Goal: Task Accomplishment & Management: Manage account settings

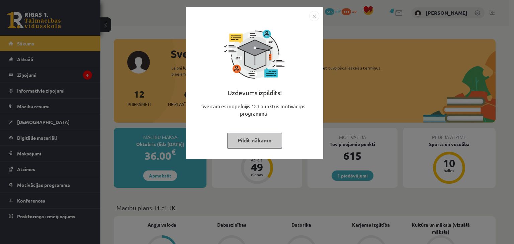
click at [265, 146] on button "Pildīt nākamo" at bounding box center [254, 140] width 55 height 15
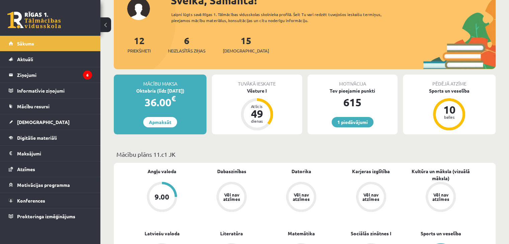
scroll to position [63, 0]
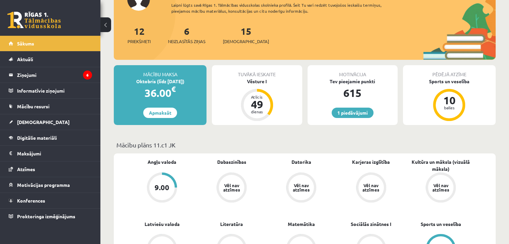
drag, startPoint x: 476, startPoint y: 40, endPoint x: 392, endPoint y: 126, distance: 120.2
click at [392, 126] on div "Mācību maksa Oktobris (līdz 15.10.25) 36.00 € Apmaksāt Tuvākā ieskaite Vēsture …" at bounding box center [305, 97] width 382 height 65
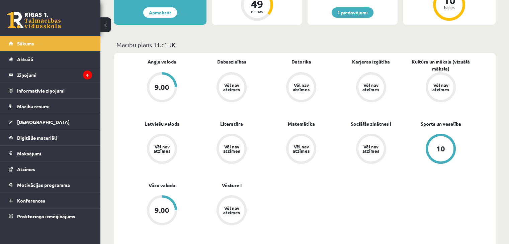
scroll to position [163, 0]
click at [164, 189] on link "Vācu valoda" at bounding box center [162, 185] width 27 height 7
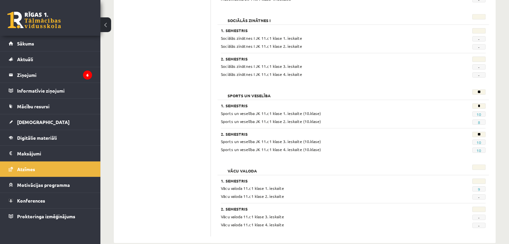
scroll to position [649, 0]
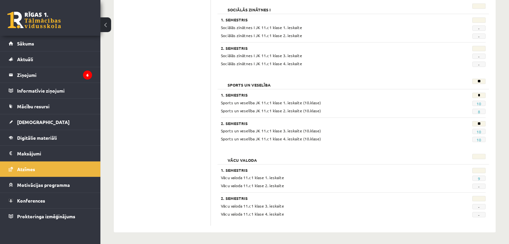
drag, startPoint x: 320, startPoint y: 135, endPoint x: 344, endPoint y: 149, distance: 27.8
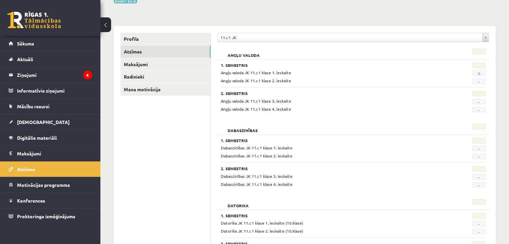
scroll to position [62, 0]
click at [57, 71] on legend "Ziņojumi 6" at bounding box center [54, 74] width 75 height 15
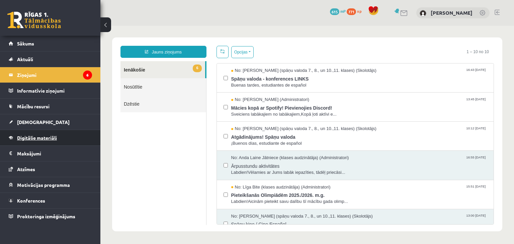
click at [25, 139] on span "Digitālie materiāli" at bounding box center [37, 138] width 40 height 6
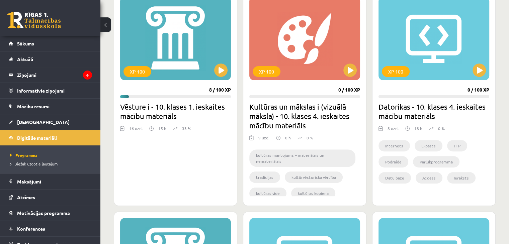
scroll to position [199, 0]
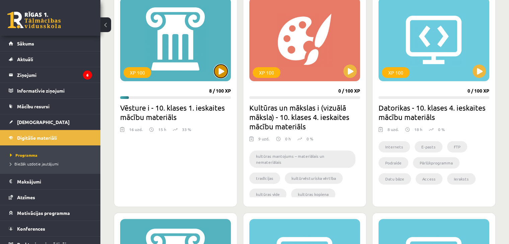
click at [221, 69] on button at bounding box center [220, 71] width 13 height 13
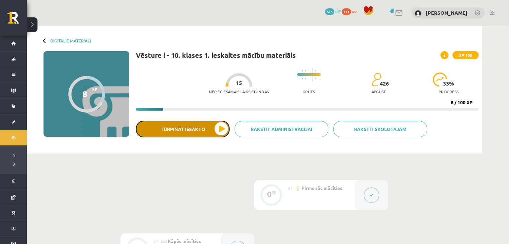
click at [218, 130] on button "Turpināt iesākto" at bounding box center [183, 129] width 94 height 17
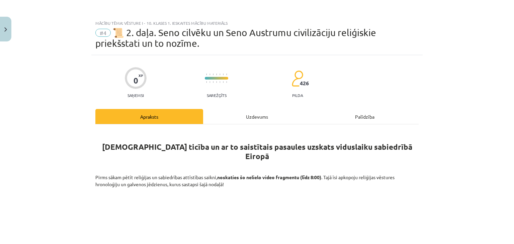
click at [249, 114] on div "Uzdevums" at bounding box center [257, 116] width 108 height 15
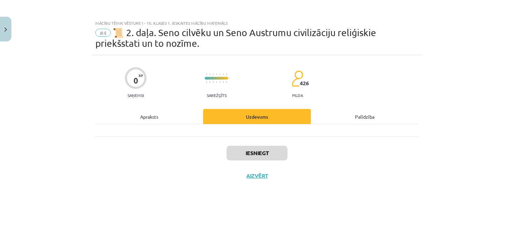
click at [158, 115] on div "Apraksts" at bounding box center [149, 116] width 108 height 15
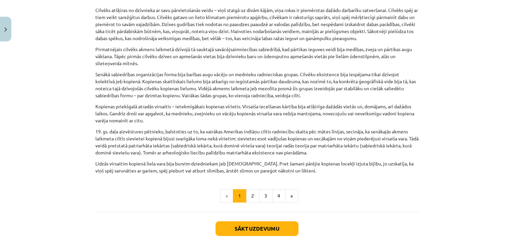
scroll to position [337, 0]
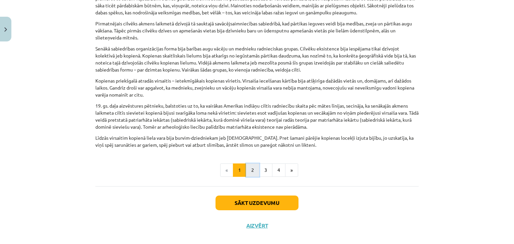
click at [249, 164] on button "2" at bounding box center [252, 170] width 13 height 13
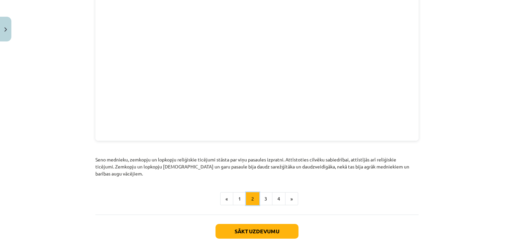
scroll to position [767, 0]
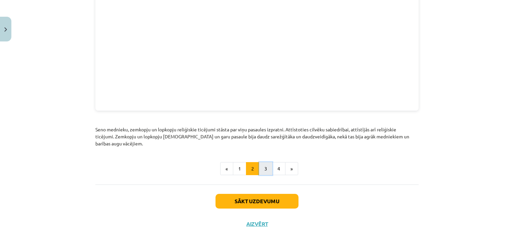
click at [262, 164] on button "3" at bounding box center [265, 168] width 13 height 13
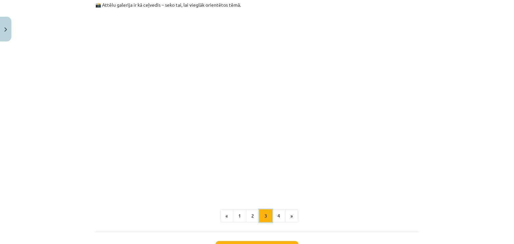
scroll to position [1546, 0]
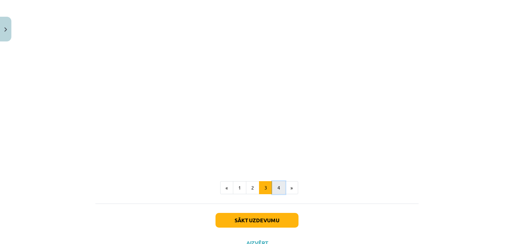
click at [272, 181] on button "4" at bounding box center [278, 187] width 13 height 13
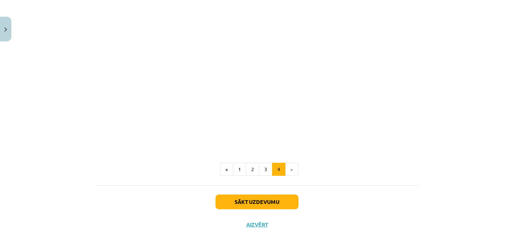
scroll to position [470, 0]
click at [264, 198] on button "Sākt uzdevumu" at bounding box center [256, 201] width 83 height 15
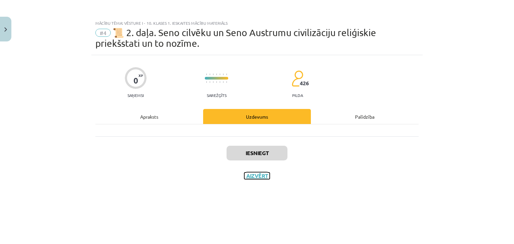
click at [253, 178] on button "Aizvērt" at bounding box center [256, 176] width 25 height 7
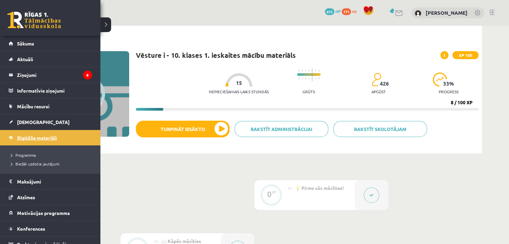
click at [23, 138] on span "Digitālie materiāli" at bounding box center [37, 138] width 40 height 6
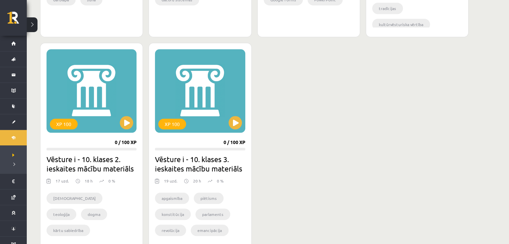
scroll to position [610, 0]
click at [127, 122] on button at bounding box center [126, 122] width 13 height 13
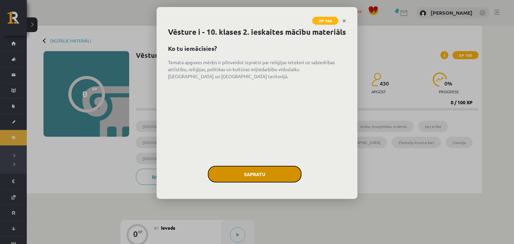
click at [252, 183] on button "Sapratu" at bounding box center [255, 174] width 94 height 17
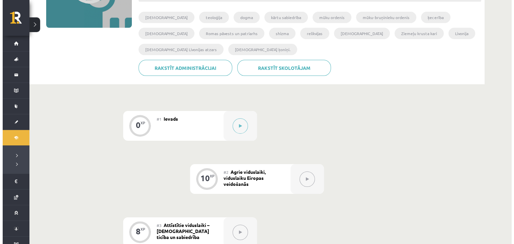
scroll to position [109, 0]
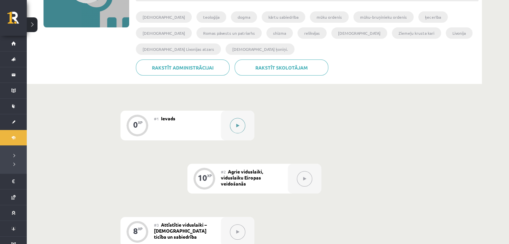
click at [234, 129] on button at bounding box center [237, 125] width 15 height 15
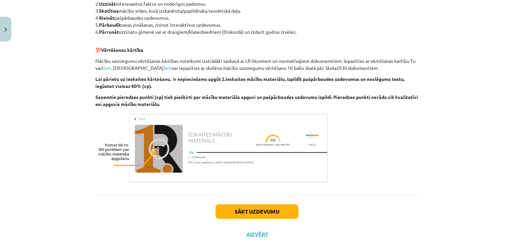
scroll to position [383, 0]
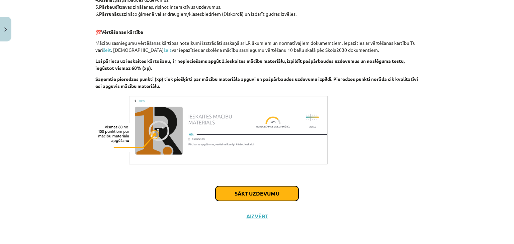
click at [245, 197] on button "Sākt uzdevumu" at bounding box center [256, 193] width 83 height 15
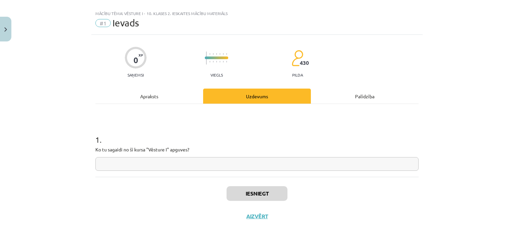
click at [177, 164] on input "text" at bounding box center [256, 164] width 323 height 14
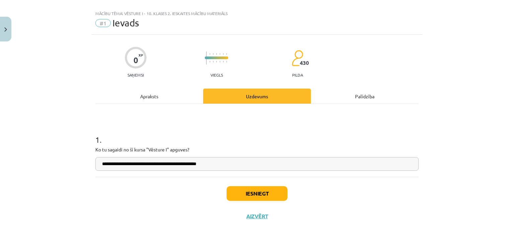
type input "**********"
click at [269, 190] on button "Iesniegt" at bounding box center [257, 193] width 61 height 15
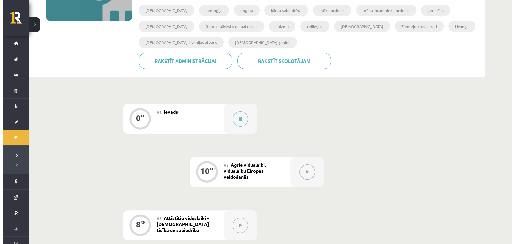
scroll to position [151, 0]
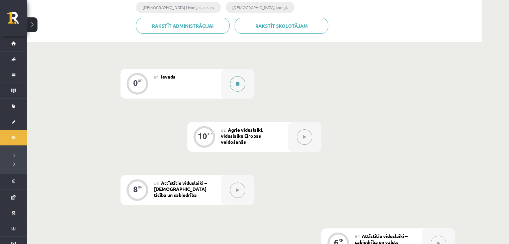
click at [240, 80] on button at bounding box center [237, 83] width 15 height 15
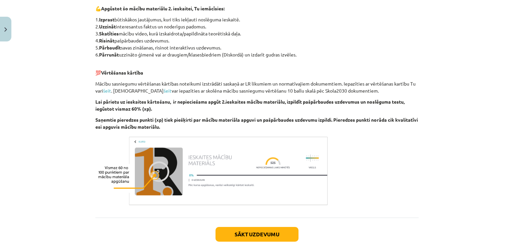
scroll to position [383, 0]
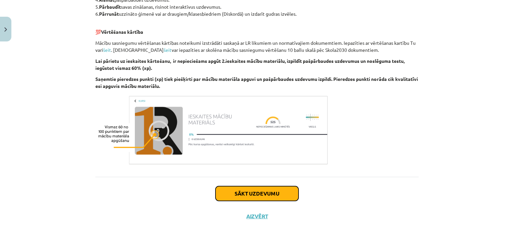
click at [251, 192] on button "Sākt uzdevumu" at bounding box center [256, 193] width 83 height 15
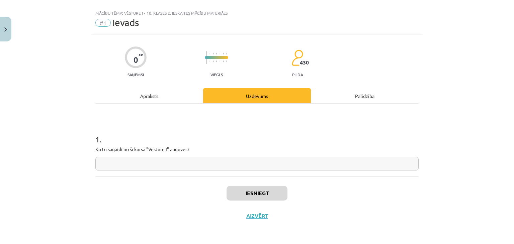
scroll to position [10, 0]
click at [189, 160] on input "text" at bounding box center [256, 164] width 323 height 14
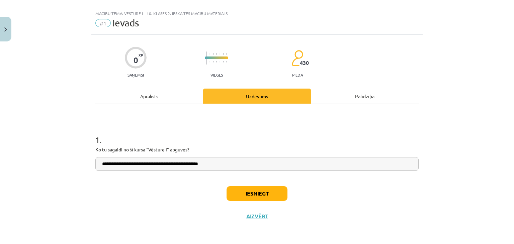
type input "**********"
click at [249, 194] on button "Iesniegt" at bounding box center [257, 193] width 61 height 15
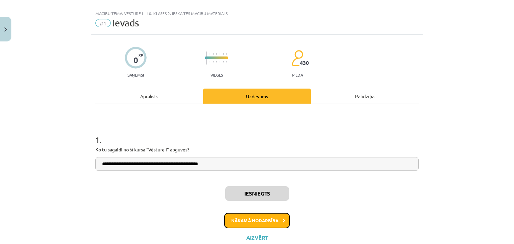
click at [255, 221] on button "Nākamā nodarbība" at bounding box center [257, 220] width 66 height 15
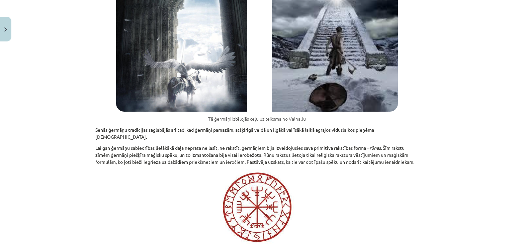
scroll to position [4846, 0]
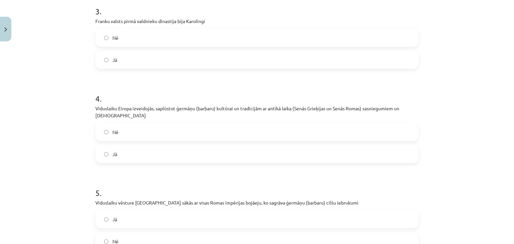
scroll to position [396, 0]
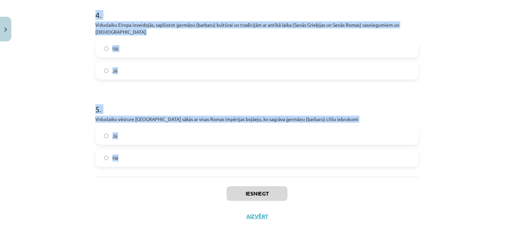
drag, startPoint x: 90, startPoint y: 130, endPoint x: 292, endPoint y: 158, distance: 204.3
click at [292, 158] on label "Nē" at bounding box center [257, 158] width 322 height 17
drag, startPoint x: 91, startPoint y: 34, endPoint x: 248, endPoint y: 161, distance: 201.7
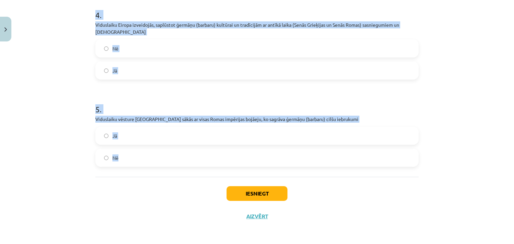
copy form "1 . Par vienotās viduslaiku Eiropas radītāju tiek uzskatīts Franku valsts valdn…"
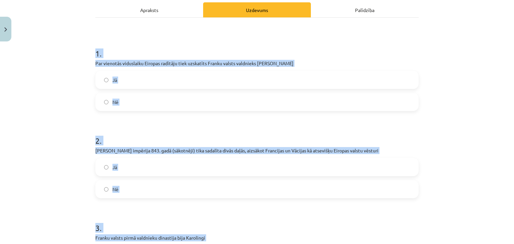
scroll to position [96, 0]
click at [115, 193] on label "Nē" at bounding box center [257, 189] width 322 height 17
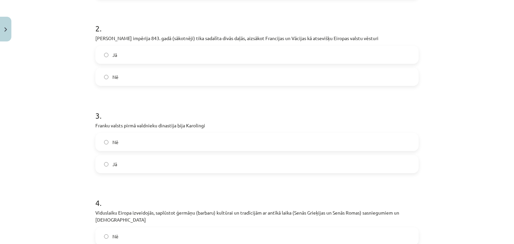
scroll to position [230, 0]
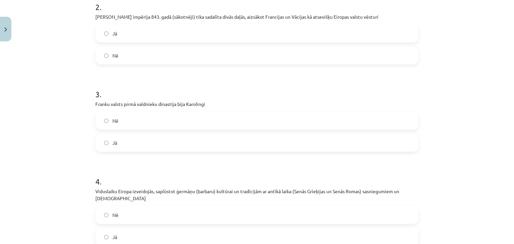
click at [113, 122] on span "Nē" at bounding box center [115, 120] width 6 height 7
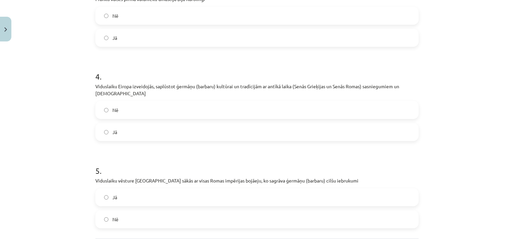
scroll to position [336, 0]
click at [118, 137] on label "Jā" at bounding box center [257, 131] width 322 height 17
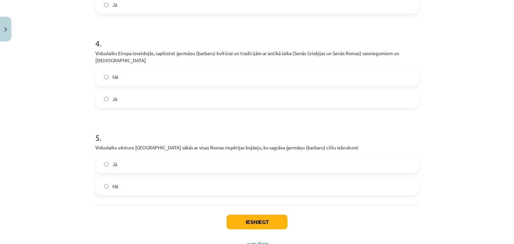
scroll to position [396, 0]
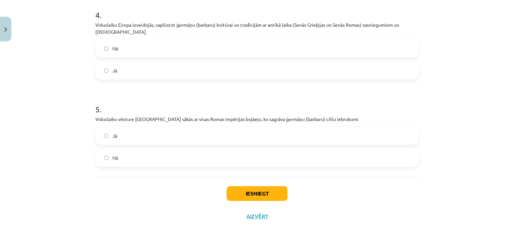
click at [266, 201] on div "Iesniegt Aizvērt" at bounding box center [256, 200] width 323 height 47
click at [261, 191] on button "Iesniegt" at bounding box center [257, 193] width 61 height 15
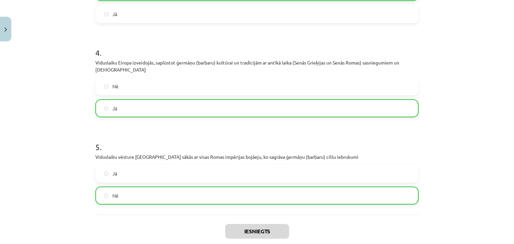
scroll to position [418, 0]
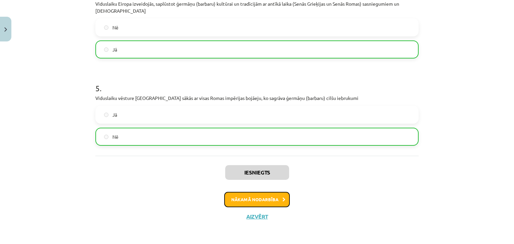
click at [252, 203] on button "Nākamā nodarbība" at bounding box center [257, 199] width 66 height 15
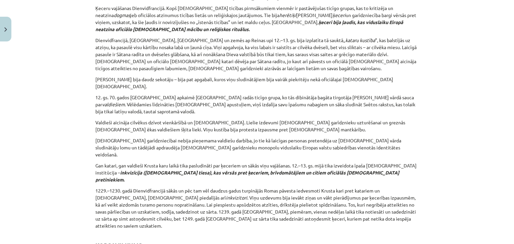
scroll to position [3394, 0]
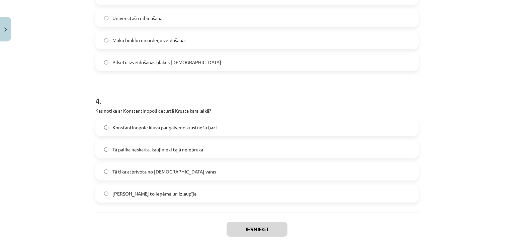
scroll to position [479, 0]
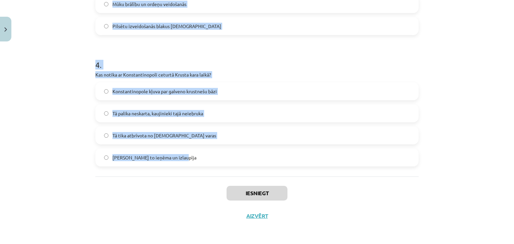
drag, startPoint x: 90, startPoint y: 140, endPoint x: 183, endPoint y: 161, distance: 95.2
copy form "Kas bija galvenais iemesls, kāpēc Romas pāvests Urbāns II aicināja doties Krust…"
click at [145, 62] on h1 "4 ." at bounding box center [256, 59] width 323 height 21
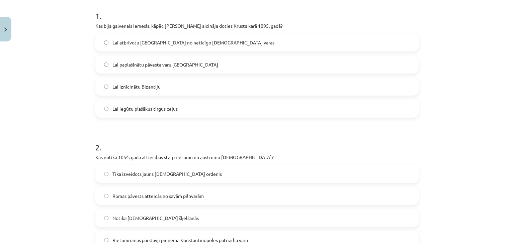
scroll to position [134, 0]
click at [141, 43] on span "Lai atbrīvotu Jeruzalemi no neticīgo musulmaņu varas" at bounding box center [193, 42] width 162 height 7
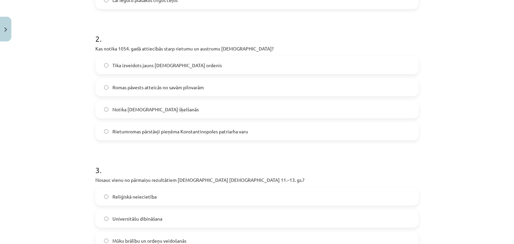
scroll to position [242, 0]
click at [161, 111] on span "Notika kristīgās Baznīcas šķelšanās" at bounding box center [155, 109] width 86 height 7
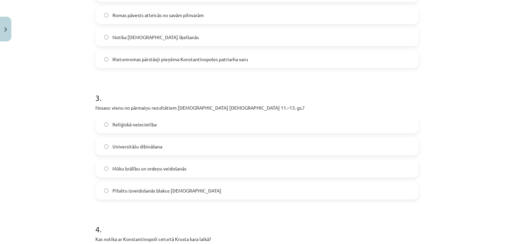
scroll to position [316, 0]
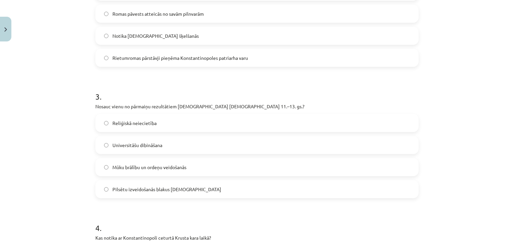
click at [141, 165] on span "Mūku brālību un ordeņu veidošanās" at bounding box center [149, 167] width 74 height 7
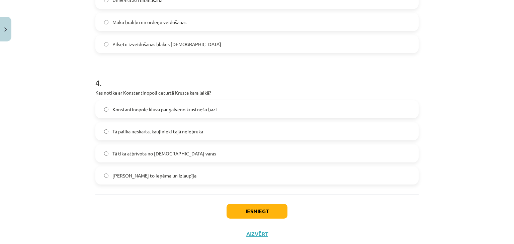
scroll to position [464, 0]
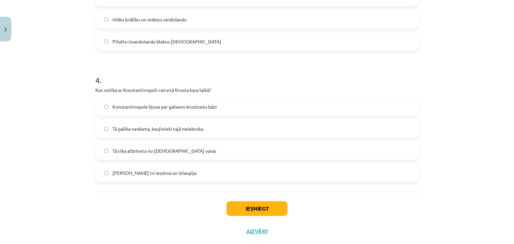
click at [141, 173] on span "Krustneši to ieņēma un izlaupīja" at bounding box center [154, 173] width 84 height 7
click at [262, 206] on button "Iesniegt" at bounding box center [257, 208] width 61 height 15
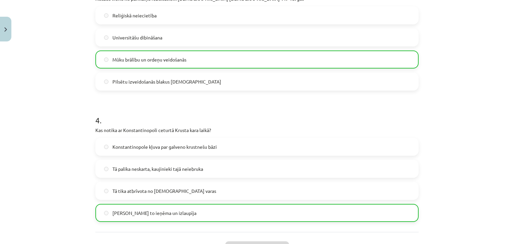
scroll to position [500, 0]
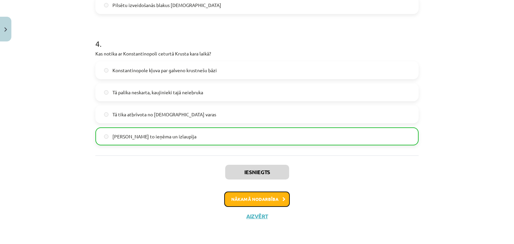
click at [250, 198] on button "Nākamā nodarbība" at bounding box center [257, 199] width 66 height 15
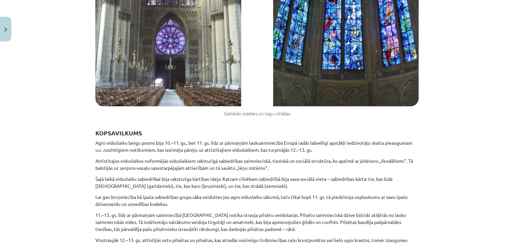
scroll to position [5760, 0]
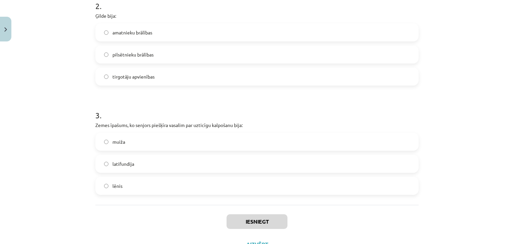
scroll to position [303, 0]
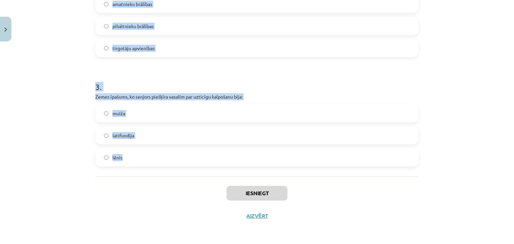
drag, startPoint x: 92, startPoint y: 133, endPoint x: 175, endPoint y: 159, distance: 87.0
copy form "1 . Kas raksturoja feodālismu attīstītajos viduslaikos? Tirdzniecības un rūpnie…"
click at [112, 158] on span "lēnis" at bounding box center [117, 157] width 10 height 7
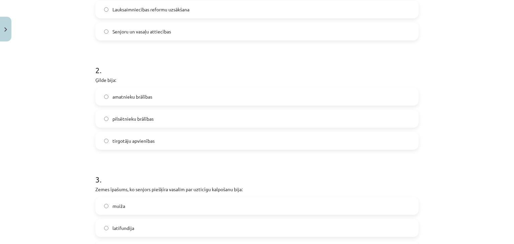
scroll to position [210, 0]
click at [131, 95] on span "amatnieku brālības" at bounding box center [132, 97] width 40 height 7
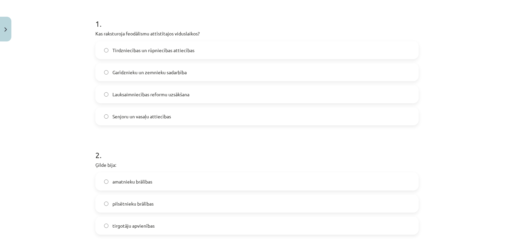
click at [124, 119] on span "Senjoru un vasaļu attiecības" at bounding box center [141, 116] width 59 height 7
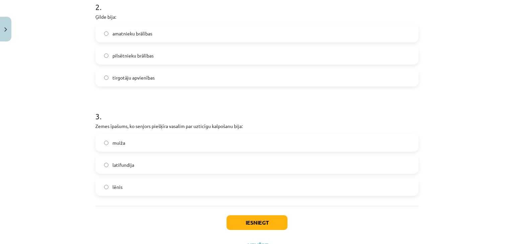
scroll to position [303, 0]
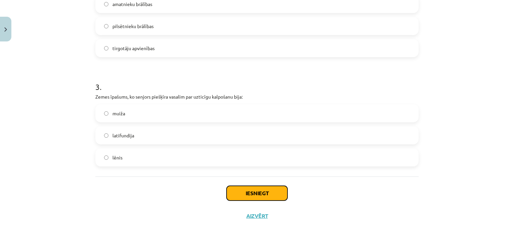
click at [245, 191] on button "Iesniegt" at bounding box center [257, 193] width 61 height 15
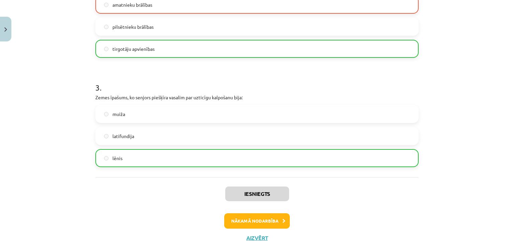
scroll to position [324, 0]
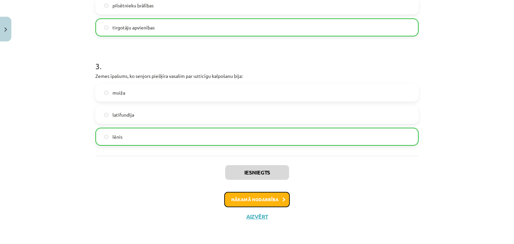
click at [254, 197] on button "Nākamā nodarbība" at bounding box center [257, 199] width 66 height 15
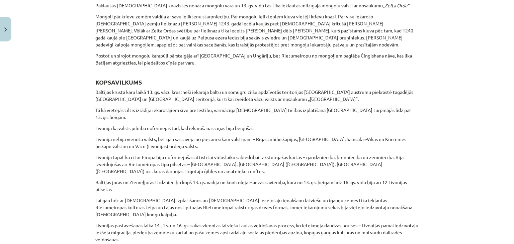
scroll to position [1821, 0]
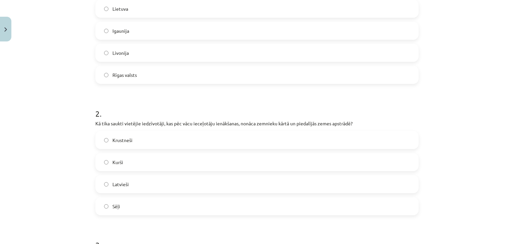
scroll to position [321, 0]
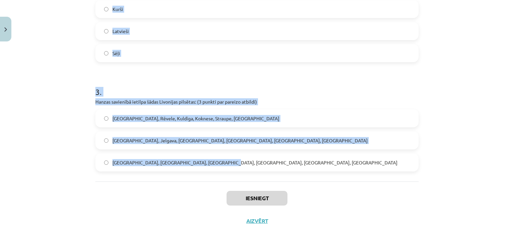
drag, startPoint x: 92, startPoint y: 131, endPoint x: 224, endPoint y: 166, distance: 137.1
copy form "1 . Kādu valsti izveidoja vācu krustneši, iekarojot baltu un somugru cilšu teri…"
click at [187, 117] on span "Rīga, Rēvele, Kuldīga, Koknese, Straupe, Limbaži" at bounding box center [195, 118] width 167 height 7
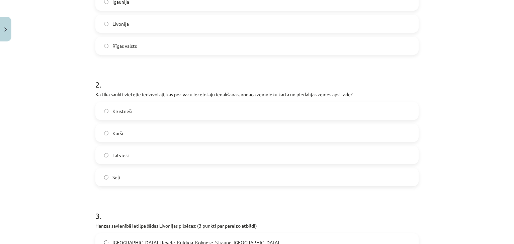
scroll to position [196, 0]
click at [164, 75] on h1 "2 ." at bounding box center [256, 79] width 323 height 21
click at [130, 156] on label "Latvieši" at bounding box center [257, 155] width 322 height 17
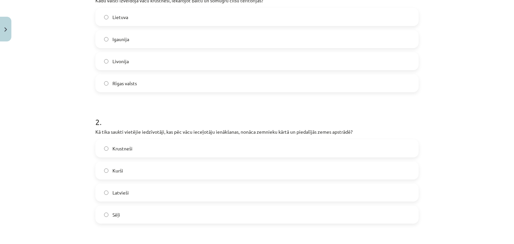
click at [131, 57] on label "Livonija" at bounding box center [257, 61] width 322 height 17
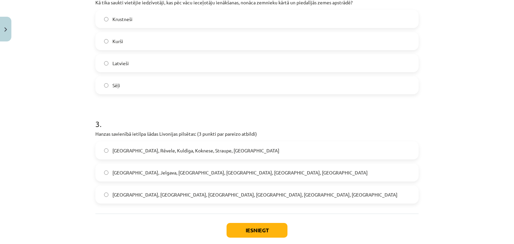
scroll to position [289, 0]
click at [252, 229] on button "Iesniegt" at bounding box center [257, 230] width 61 height 15
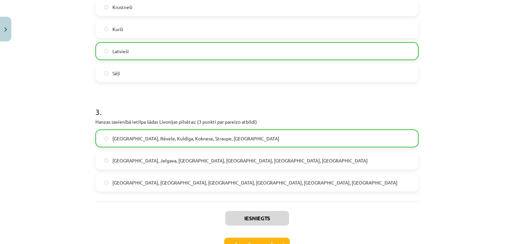
scroll to position [347, 0]
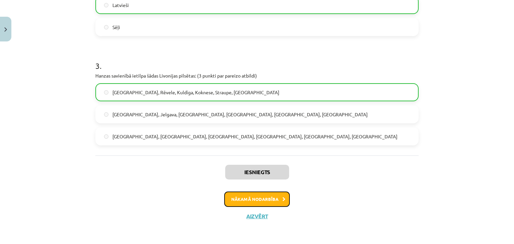
click at [259, 201] on button "Nākamā nodarbība" at bounding box center [257, 199] width 66 height 15
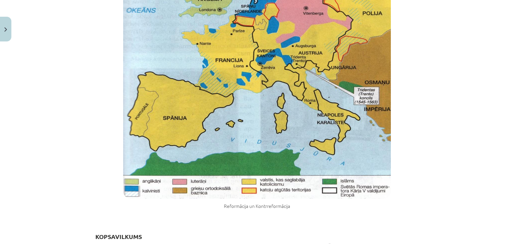
scroll to position [5001, 0]
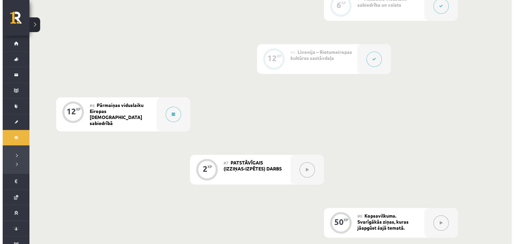
scroll to position [390, 0]
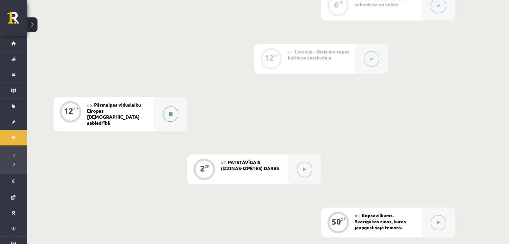
click at [167, 112] on button at bounding box center [170, 113] width 15 height 15
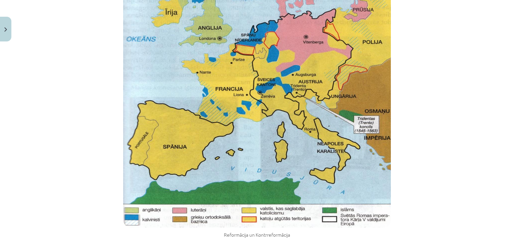
scroll to position [5001, 0]
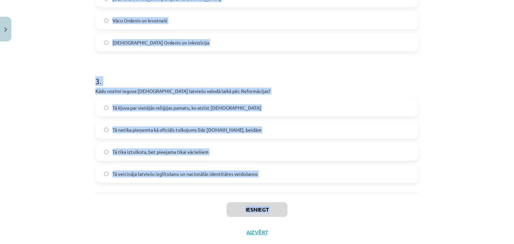
scroll to position [303, 0]
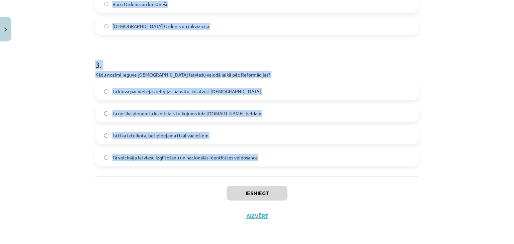
drag, startPoint x: 90, startPoint y: 134, endPoint x: 262, endPoint y: 154, distance: 173.1
copy form "1 . Reformācijas laikā Livonijā: saglabājās katolicisms (Romas katoļu ticība) n…"
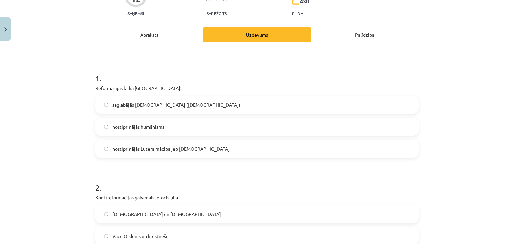
scroll to position [72, 0]
click at [153, 149] on span "nostiprinājās Lutera mācība jeb luterānisms" at bounding box center [170, 148] width 117 height 7
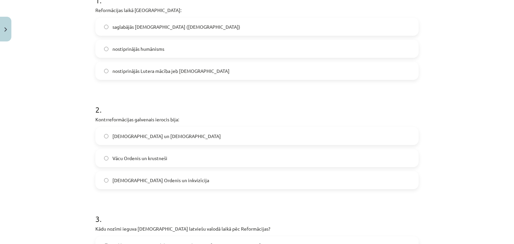
scroll to position [158, 0]
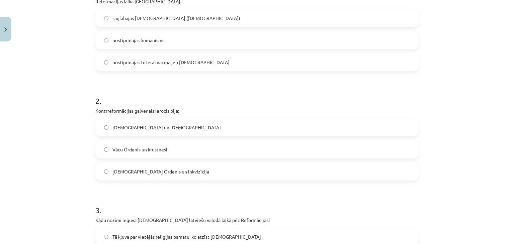
click at [157, 173] on span "Jezuītu Ordenis un inkvizīcija" at bounding box center [160, 171] width 97 height 7
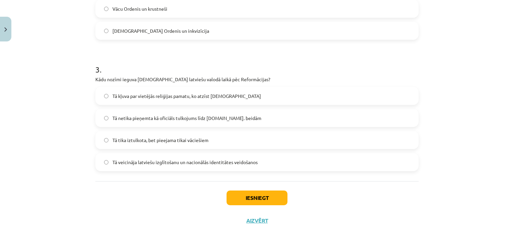
scroll to position [303, 0]
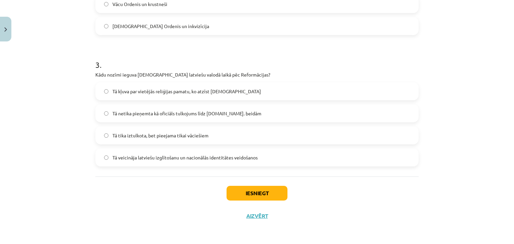
click at [164, 157] on span "Tā veicināja latviešu izglītošanu un nacionālās identitātes veidošanos" at bounding box center [184, 157] width 145 height 7
click at [245, 188] on button "Iesniegt" at bounding box center [257, 193] width 61 height 15
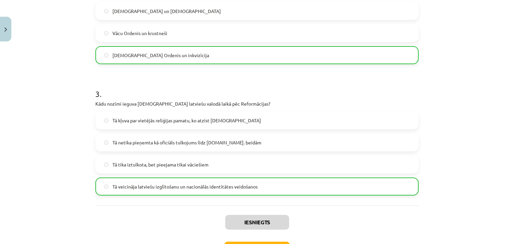
scroll to position [324, 0]
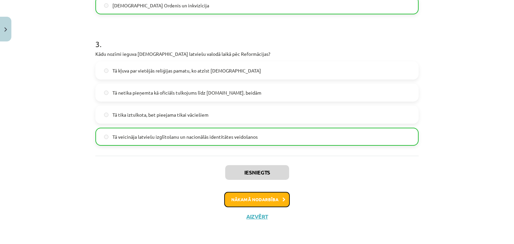
click at [238, 198] on button "Nākamā nodarbība" at bounding box center [257, 199] width 66 height 15
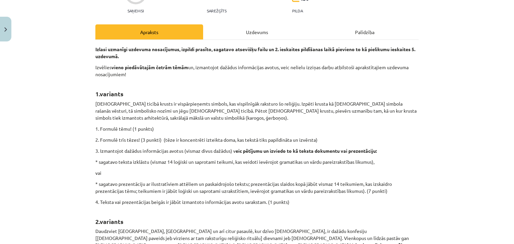
scroll to position [74, 0]
click at [253, 27] on div "Uzdevums" at bounding box center [257, 31] width 108 height 15
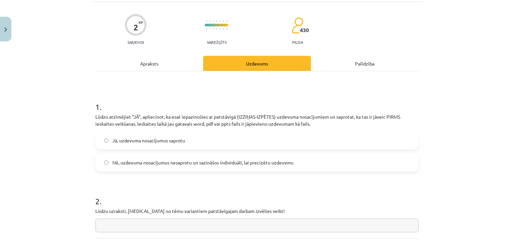
scroll to position [24, 0]
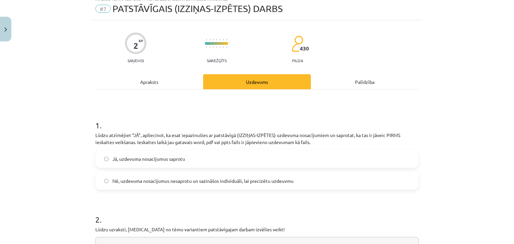
click at [158, 77] on div "Apraksts" at bounding box center [149, 81] width 108 height 15
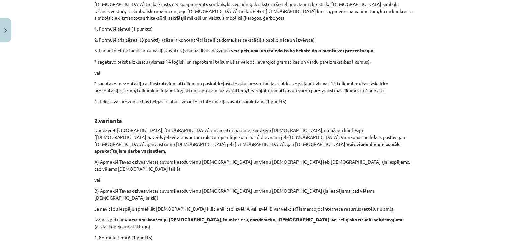
scroll to position [0, 0]
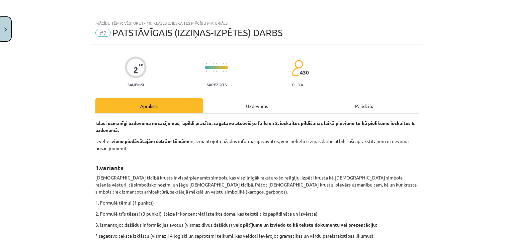
click at [6, 29] on img "Close" at bounding box center [5, 29] width 3 height 4
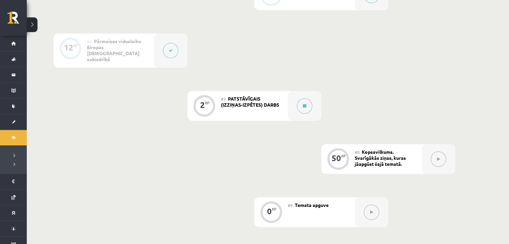
scroll to position [453, 0]
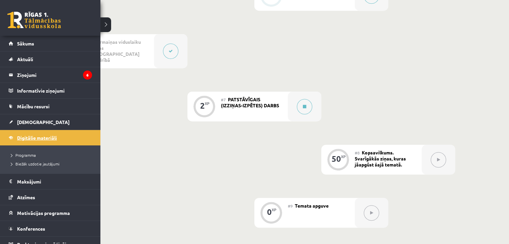
click at [20, 139] on span "Digitālie materiāli" at bounding box center [37, 138] width 40 height 6
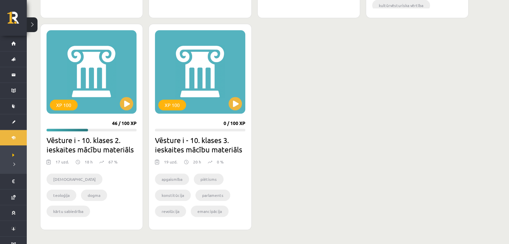
scroll to position [631, 0]
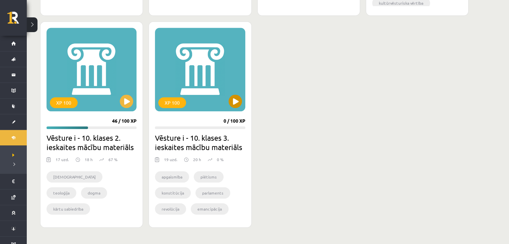
click at [236, 108] on div "XP 100" at bounding box center [200, 70] width 90 height 84
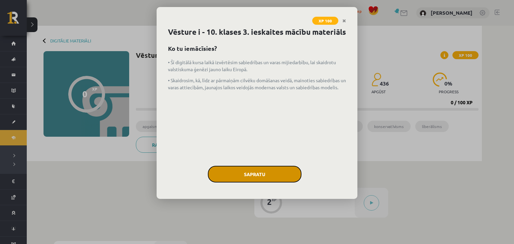
click at [244, 183] on button "Sapratu" at bounding box center [255, 174] width 94 height 17
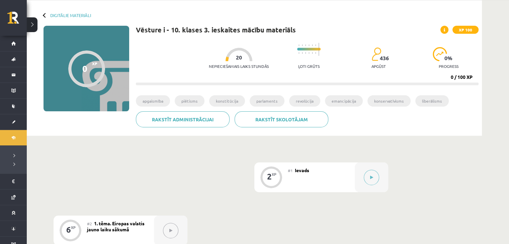
scroll to position [24, 0]
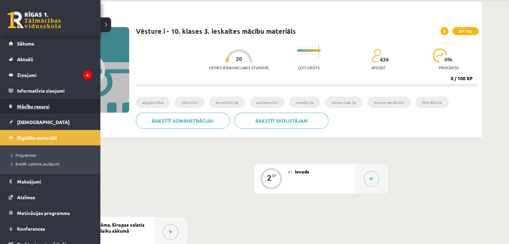
click at [40, 107] on span "Mācību resursi" at bounding box center [33, 106] width 32 height 6
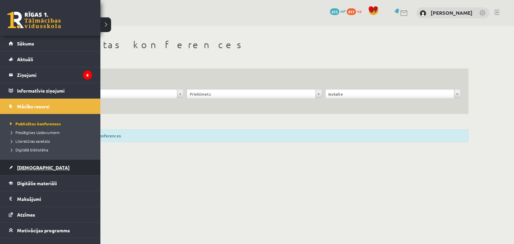
click at [39, 166] on link "[DEMOGRAPHIC_DATA]" at bounding box center [50, 167] width 83 height 15
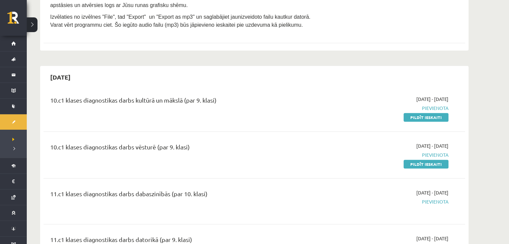
scroll to position [783, 0]
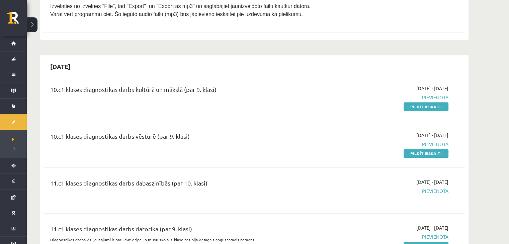
drag, startPoint x: 410, startPoint y: 107, endPoint x: 282, endPoint y: 36, distance: 146.2
click at [410, 107] on link "Pildīt ieskaiti" at bounding box center [425, 106] width 45 height 9
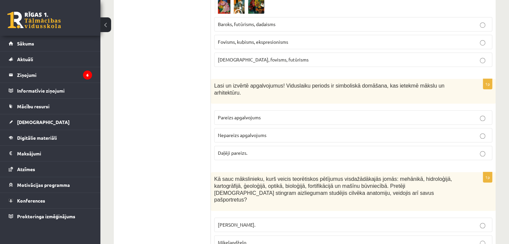
scroll to position [3028, 0]
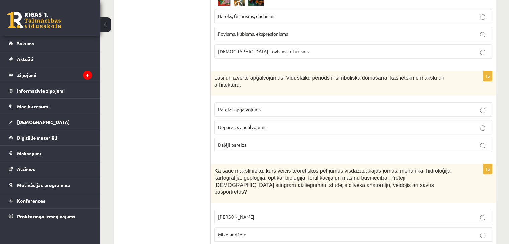
drag, startPoint x: 214, startPoint y: 111, endPoint x: 345, endPoint y: 214, distance: 166.1
copy form "Loremip dolorsi! Amet co adipiscingeli se doeiusm? 8. Temporin ut Labor, 7. Etd…"
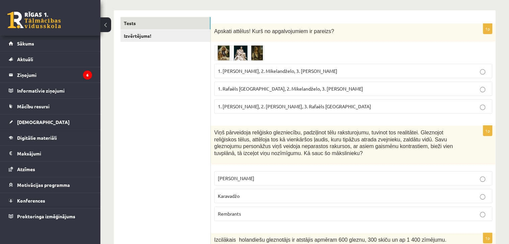
scroll to position [103, 0]
click at [253, 70] on span "1. [PERSON_NAME], 2. Mikelandželo, 3. [PERSON_NAME]" at bounding box center [277, 71] width 119 height 6
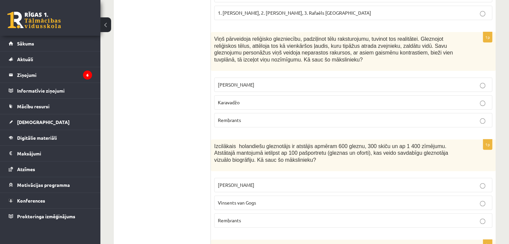
scroll to position [205, 0]
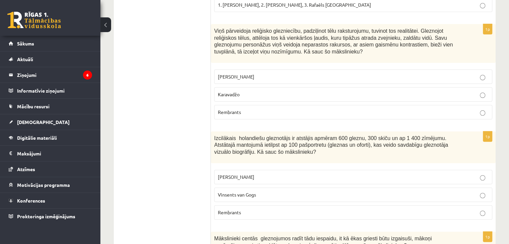
click at [250, 89] on label "Karavadžo" at bounding box center [353, 94] width 278 height 14
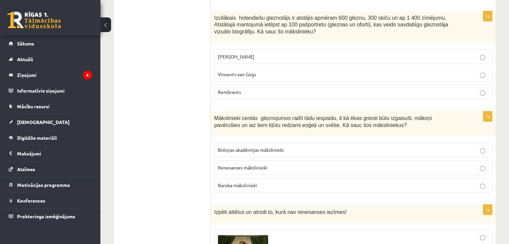
scroll to position [330, 0]
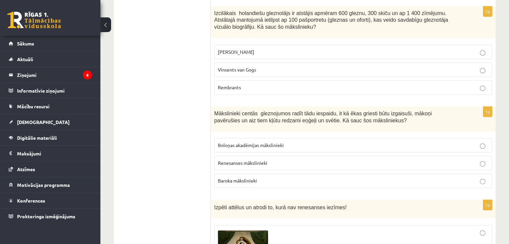
click at [250, 89] on p "Rembrants" at bounding box center [353, 87] width 271 height 7
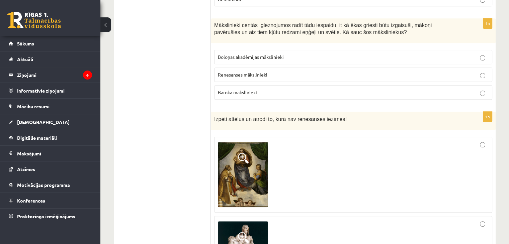
scroll to position [418, 0]
click at [260, 90] on p "Baroka mākslinieki" at bounding box center [353, 92] width 271 height 7
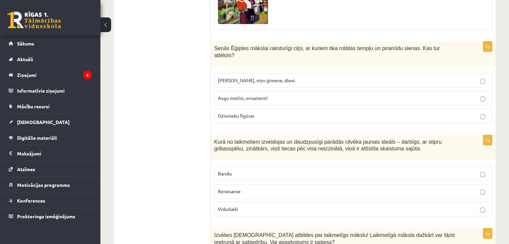
scroll to position [728, 0]
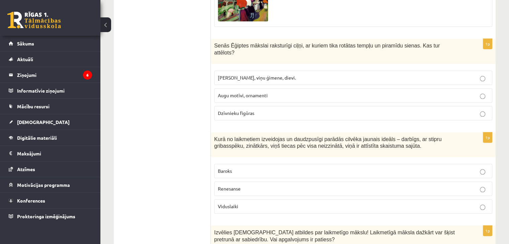
click at [238, 71] on label "[PERSON_NAME], viņu ģimene, dievi." at bounding box center [353, 78] width 278 height 14
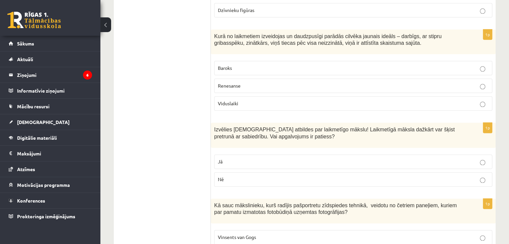
scroll to position [832, 0]
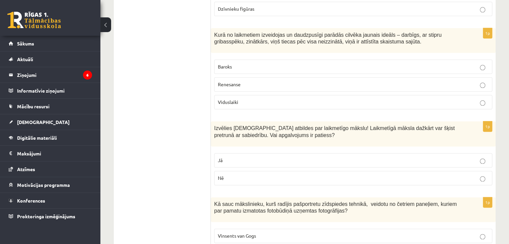
click at [250, 79] on label "Renesanse" at bounding box center [353, 84] width 278 height 14
click at [239, 157] on p "Jā" at bounding box center [353, 160] width 271 height 7
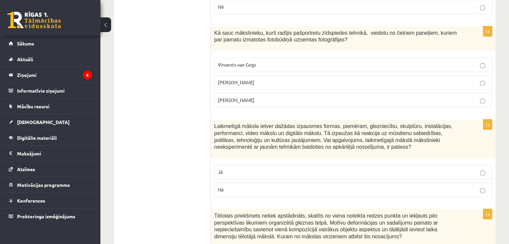
scroll to position [1004, 0]
click at [238, 79] on span "[PERSON_NAME]" at bounding box center [236, 82] width 36 height 6
click at [259, 183] on label "Nē" at bounding box center [353, 190] width 278 height 14
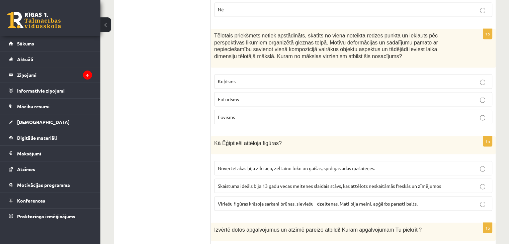
scroll to position [1184, 0]
click at [223, 79] on span "Kubisms" at bounding box center [227, 82] width 18 height 6
click at [252, 197] on label "Vīriešu figūras krāsoja sarkani brūnas, sieviešu - dzeltenas. Mati bija melni, …" at bounding box center [353, 204] width 278 height 14
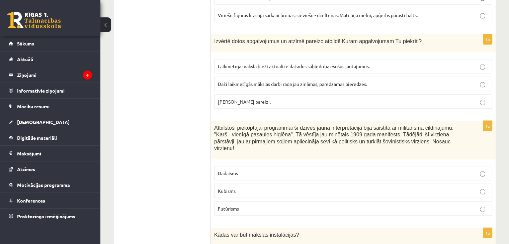
scroll to position [1373, 0]
click at [292, 94] on label "[PERSON_NAME] pareizi." at bounding box center [353, 101] width 278 height 14
click at [242, 205] on p "Futūrisms" at bounding box center [353, 208] width 271 height 7
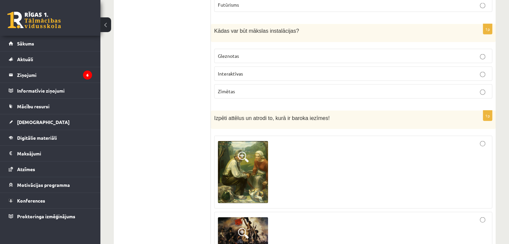
scroll to position [1576, 0]
click at [236, 71] on span "Interaktīvas" at bounding box center [230, 74] width 25 height 6
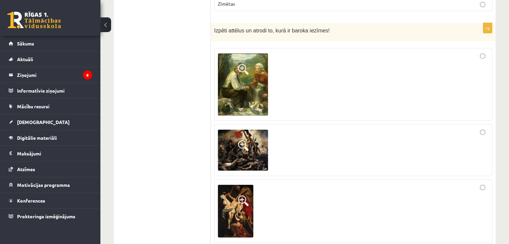
scroll to position [1663, 0]
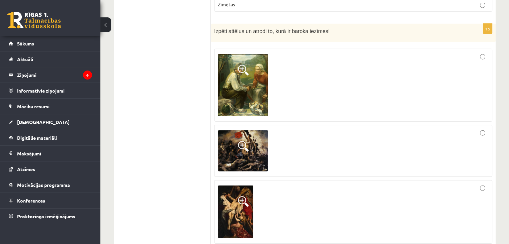
click at [239, 196] on span at bounding box center [243, 201] width 11 height 11
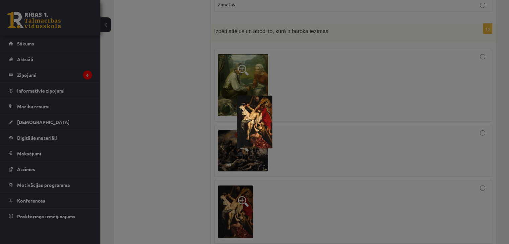
click at [274, 171] on div at bounding box center [254, 122] width 509 height 244
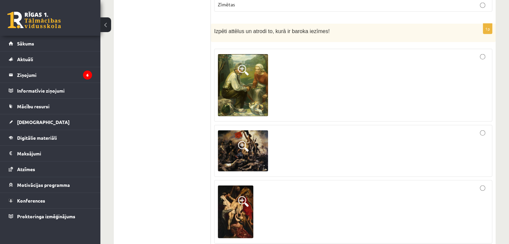
click at [244, 196] on span at bounding box center [243, 201] width 11 height 11
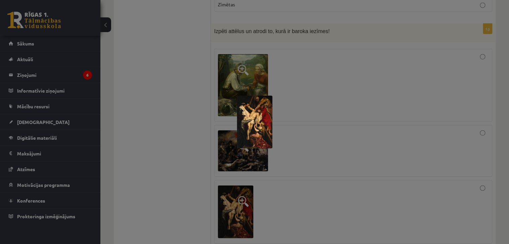
click at [286, 177] on div at bounding box center [254, 122] width 509 height 244
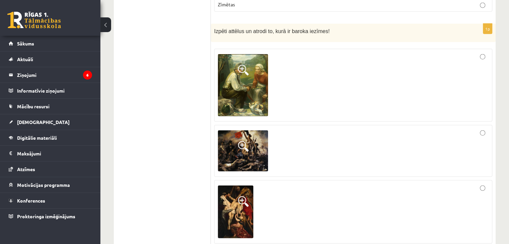
click at [383, 186] on div at bounding box center [353, 212] width 271 height 56
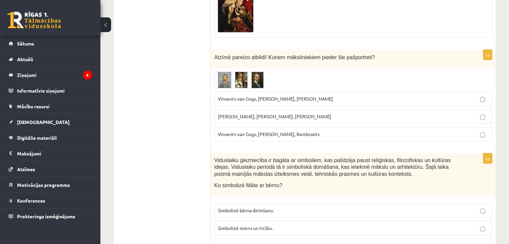
scroll to position [1898, 0]
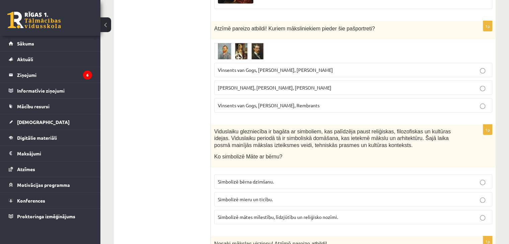
click at [248, 67] on span "Vinsents van Gogs, Albrehts Dīrers, Janis Rozentāls" at bounding box center [275, 70] width 115 height 6
click at [245, 214] on span "Simbolizē mātes mīlestību, līdzjūtību un reliģisko nozīmi." at bounding box center [278, 217] width 120 height 6
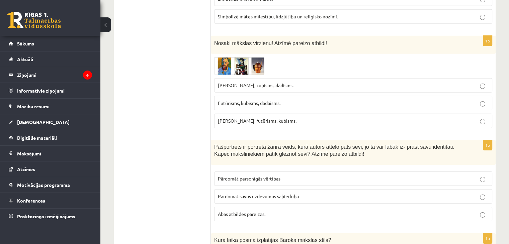
scroll to position [2099, 0]
click at [248, 99] on p "Futūrisms, kubisms, dadaisms." at bounding box center [353, 102] width 271 height 7
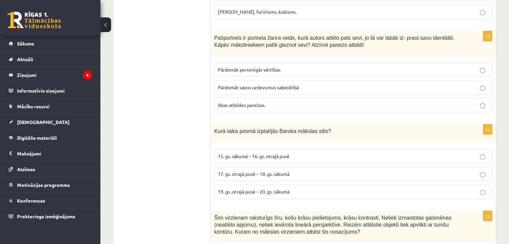
scroll to position [2210, 0]
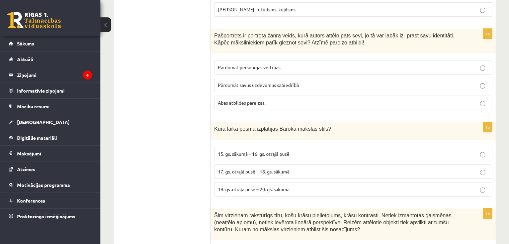
click at [247, 96] on label "Abas atbildes pareizas." at bounding box center [353, 103] width 278 height 14
click at [250, 169] on span "17. gs. otrajā pusē – 18. gs. sākumā" at bounding box center [254, 172] width 72 height 6
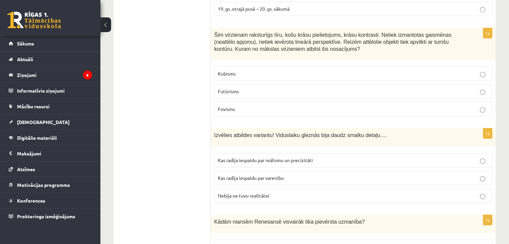
scroll to position [2391, 0]
click at [257, 106] on p "Fovisms" at bounding box center [353, 109] width 271 height 7
click at [273, 157] on p "Kas radīja iespaidu par reālismu un precizitāti" at bounding box center [353, 160] width 271 height 7
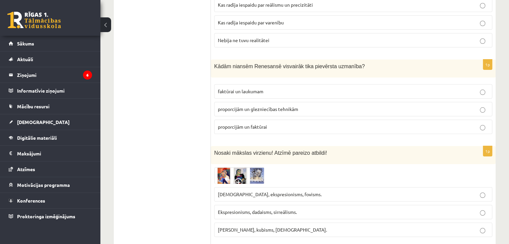
scroll to position [2557, 0]
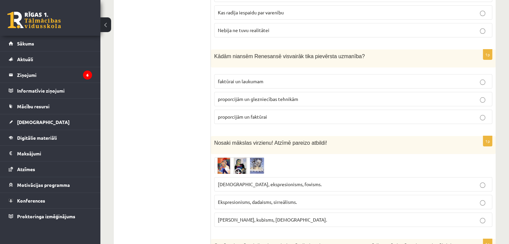
click at [277, 96] on span "proporcijām un glezniecības tehnikām" at bounding box center [258, 99] width 80 height 6
click at [273, 199] on span "Ekspresionisms, dadaisms, sirreālisms." at bounding box center [257, 202] width 79 height 6
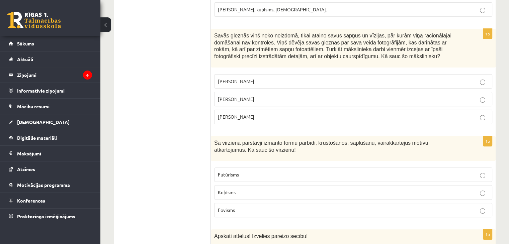
scroll to position [2767, 0]
click at [241, 96] on span "Salvadors Dalī" at bounding box center [236, 99] width 36 height 6
click at [237, 189] on p "Kubisms" at bounding box center [353, 192] width 271 height 7
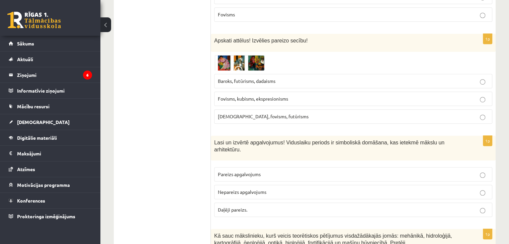
scroll to position [2963, 0]
click at [241, 172] on span "Pareizs apgalvojums" at bounding box center [239, 175] width 43 height 6
click at [232, 96] on span "Fovisms, kubisms, ekspresionisms" at bounding box center [253, 99] width 70 height 6
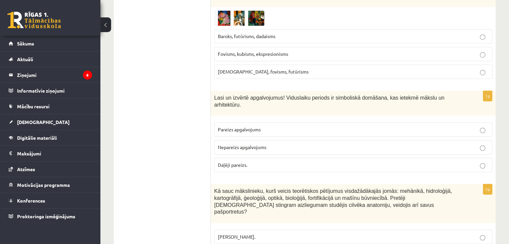
scroll to position [3028, 0]
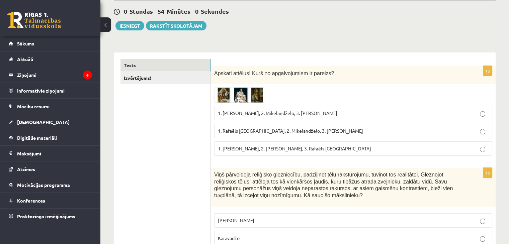
scroll to position [0, 0]
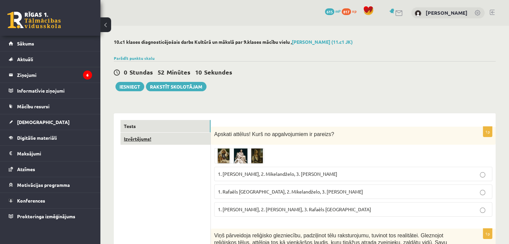
click at [169, 139] on link "Izvērtējums!" at bounding box center [165, 139] width 90 height 12
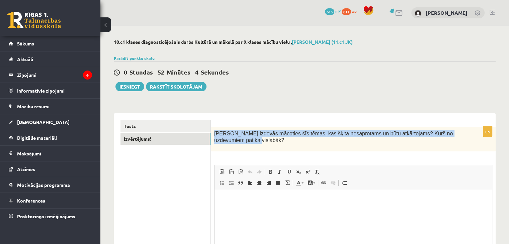
drag, startPoint x: 214, startPoint y: 132, endPoint x: 239, endPoint y: 141, distance: 26.5
click at [239, 141] on p "Kas izdevās mācoties šīs tēmas, kas šķita nesaprotams un būtu atkārtojams? Kurš…" at bounding box center [336, 137] width 245 height 14
copy span "Kas izdevās mācoties šīs tēmas, kas šķita nesaprotams un būtu atkārtojams? Kurš…"
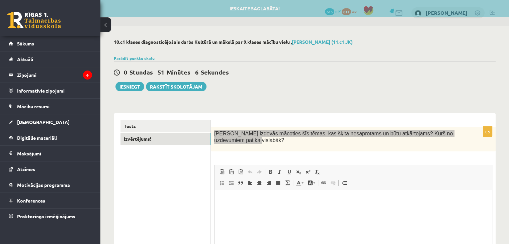
click at [242, 204] on html at bounding box center [352, 200] width 277 height 20
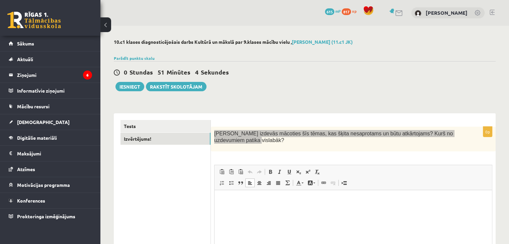
drag, startPoint x: 242, startPoint y: 204, endPoint x: 229, endPoint y: 198, distance: 14.2
click at [229, 198] on p "Bagātinātā teksta redaktors, wiswyg-editor-user-answer-47024786817540" at bounding box center [353, 200] width 264 height 7
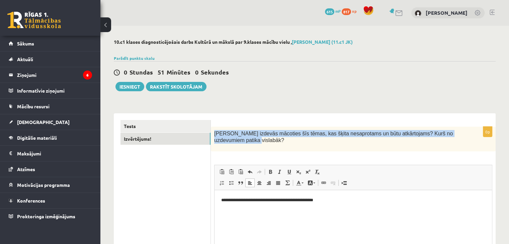
click at [312, 145] on div "Kas izdevās mācoties šīs tēmas, kas šķita nesaprotams un būtu atkārtojams? Kurš…" at bounding box center [353, 139] width 285 height 25
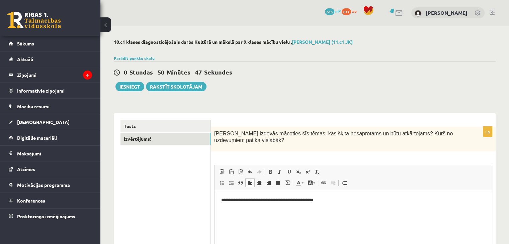
click at [342, 201] on p "**********" at bounding box center [353, 200] width 264 height 7
click at [335, 201] on p "**********" at bounding box center [353, 200] width 264 height 7
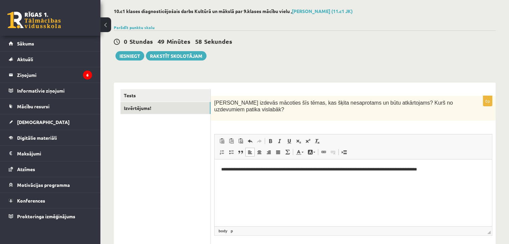
scroll to position [31, 0]
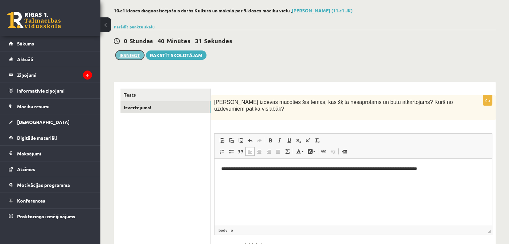
click at [131, 56] on button "Iesniegt" at bounding box center [129, 55] width 29 height 9
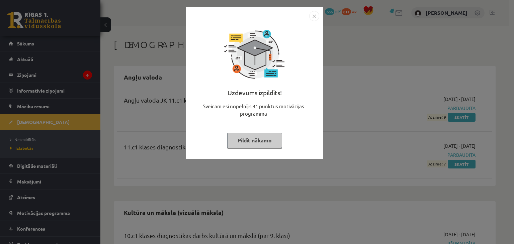
click at [241, 142] on button "Pildīt nākamo" at bounding box center [254, 140] width 55 height 15
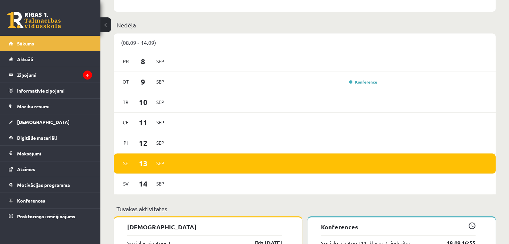
scroll to position [399, 0]
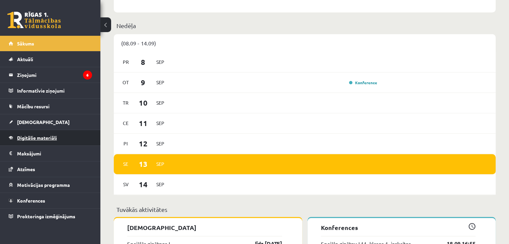
click at [38, 136] on span "Digitālie materiāli" at bounding box center [37, 138] width 40 height 6
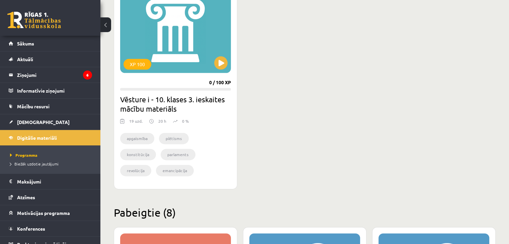
scroll to position [863, 0]
click at [225, 64] on button at bounding box center [220, 63] width 13 height 13
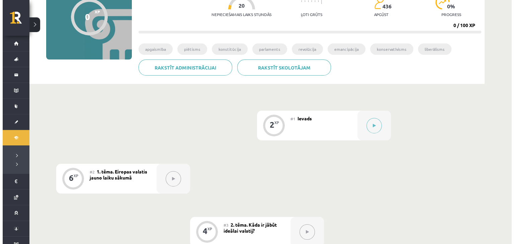
scroll to position [76, 0]
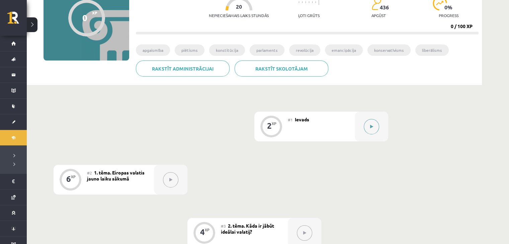
click at [373, 127] on button at bounding box center [371, 126] width 15 height 15
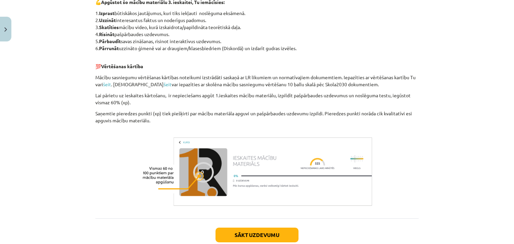
scroll to position [426, 0]
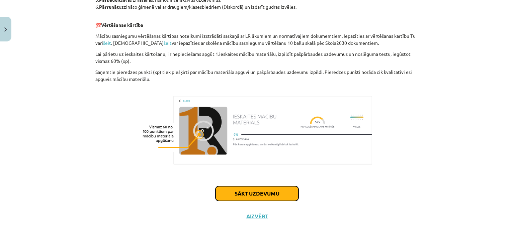
click at [248, 196] on button "Sākt uzdevumu" at bounding box center [256, 193] width 83 height 15
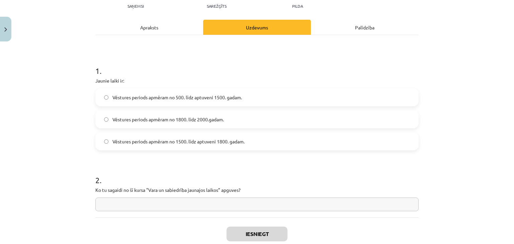
scroll to position [87, 0]
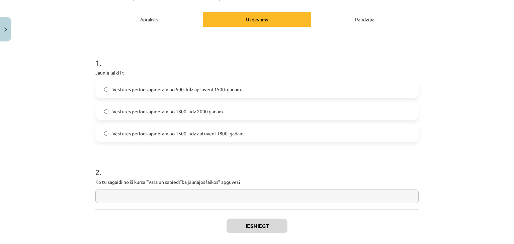
click at [149, 20] on div "Apraksts" at bounding box center [149, 19] width 108 height 15
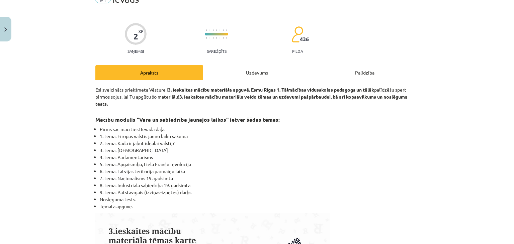
scroll to position [33, 0]
click at [248, 73] on div "Uzdevums" at bounding box center [257, 72] width 108 height 15
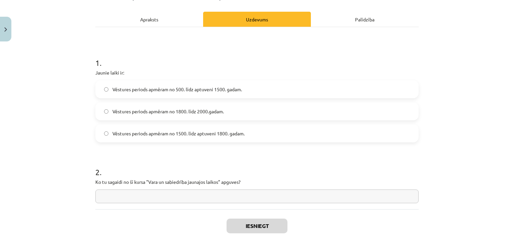
scroll to position [92, 0]
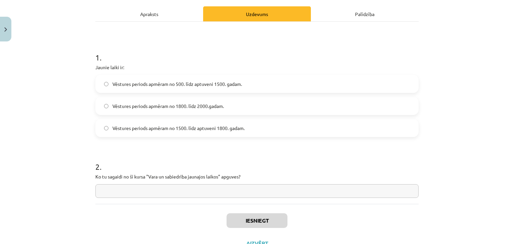
click at [178, 104] on span "Vēstures periods apmēram no 1800. līdz 2000.gadam." at bounding box center [167, 106] width 111 height 7
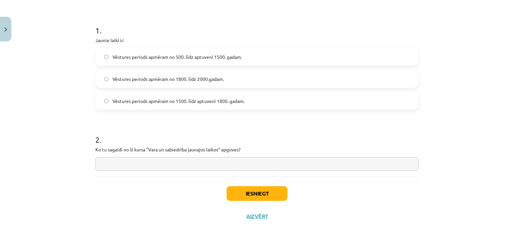
click at [144, 165] on input "text" at bounding box center [256, 164] width 323 height 14
type input "*"
type input "**********"
click at [248, 192] on button "Iesniegt" at bounding box center [257, 193] width 61 height 15
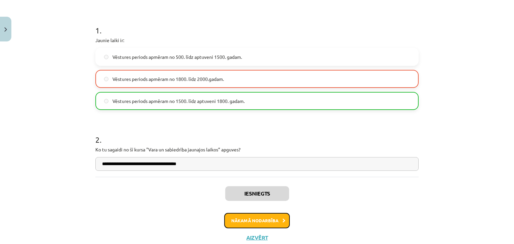
click at [246, 218] on button "Nākamā nodarbība" at bounding box center [257, 220] width 66 height 15
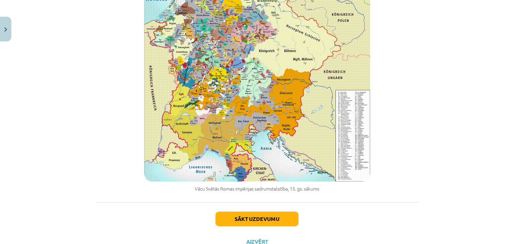
scroll to position [799, 0]
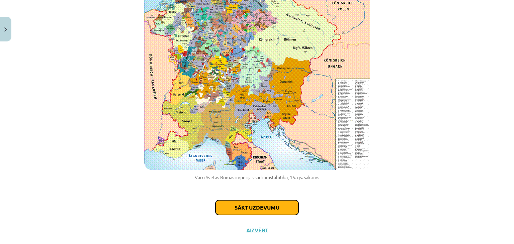
click at [244, 200] on button "Sākt uzdevumu" at bounding box center [256, 207] width 83 height 15
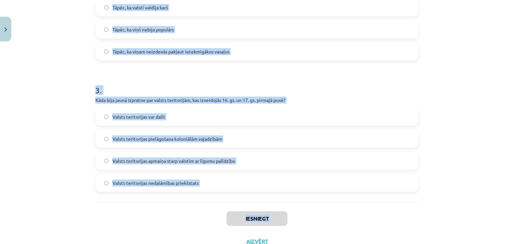
scroll to position [348, 0]
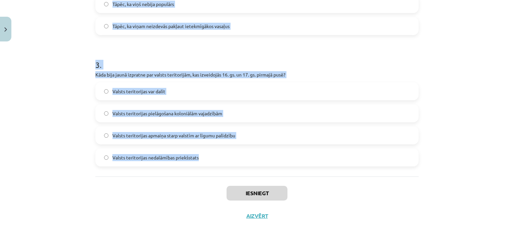
drag, startPoint x: 92, startPoint y: 130, endPoint x: 204, endPoint y: 154, distance: 114.6
copy form "1 . Kas tika nostiprināts Rietumeiropā 16. gs. un 17. gs. pirmajā pusē? Nacionā…"
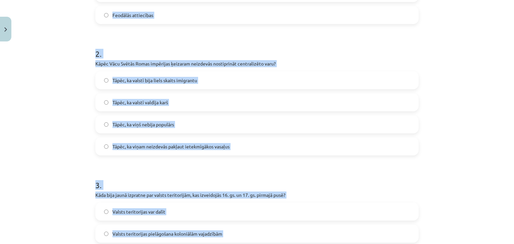
scroll to position [121, 0]
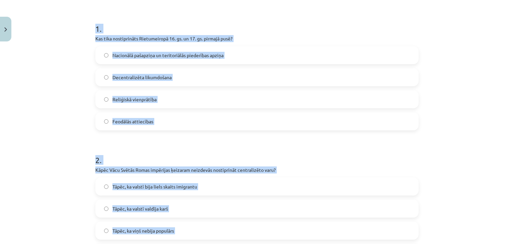
click at [137, 55] on span "Nacionālā pašapziņa un teritoriālās piederības apziņa" at bounding box center [167, 55] width 111 height 7
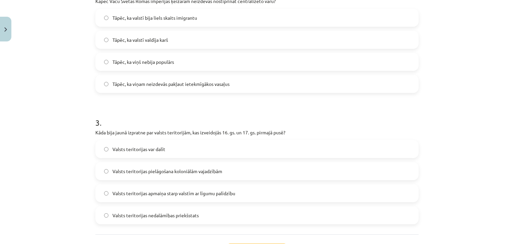
scroll to position [292, 0]
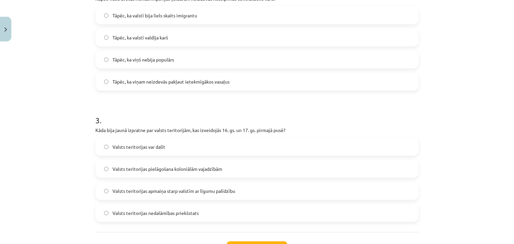
click at [134, 212] on span "Valsts teritorijas nedalāmības priekšstats" at bounding box center [155, 213] width 86 height 7
click at [161, 79] on span "Tāpēc, ka viņam neizdevās pakļaut ietekmīgākos vasaļus" at bounding box center [170, 81] width 117 height 7
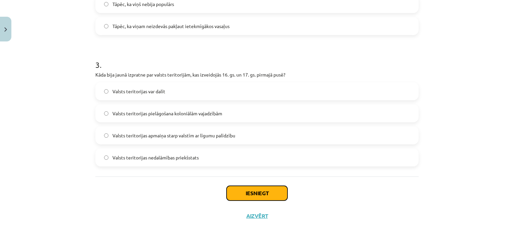
click at [243, 192] on button "Iesniegt" at bounding box center [257, 193] width 61 height 15
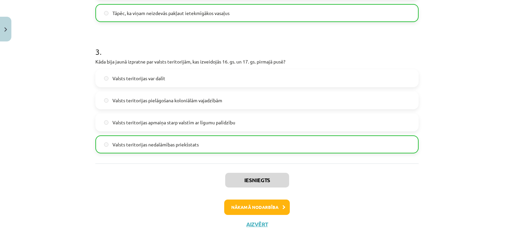
scroll to position [361, 0]
click at [253, 207] on button "Nākamā nodarbība" at bounding box center [257, 206] width 66 height 15
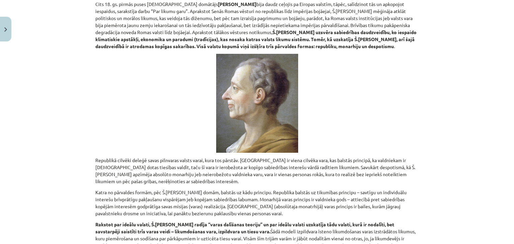
scroll to position [1555, 0]
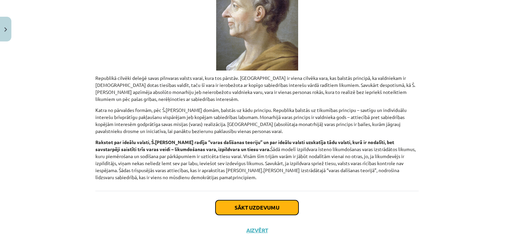
click at [248, 200] on button "Sākt uzdevumu" at bounding box center [256, 207] width 83 height 15
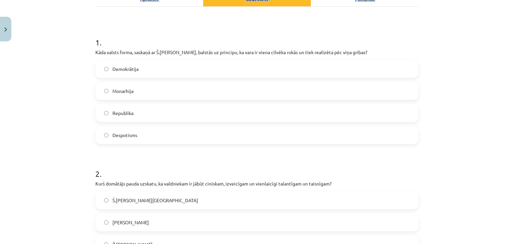
scroll to position [216, 0]
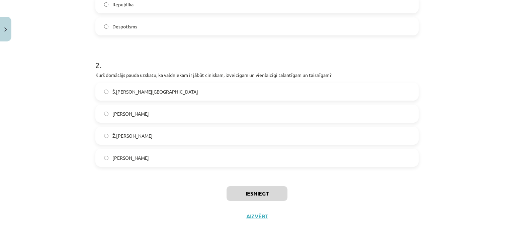
drag, startPoint x: 92, startPoint y: 131, endPoint x: 186, endPoint y: 155, distance: 97.6
click at [186, 155] on div "4 XP Saņemsi Sarežģīts 436 pilda Apraksts Uzdevums Palīdzība 1 . Kāda valsts fo…" at bounding box center [256, 28] width 331 height 399
copy form "1 . Kāda valsts forma, saskaņā ar Š.L. Monteskjē, balstās uz principu, ka vara …"
click at [135, 157] on span "Nikolo Makjavelli" at bounding box center [130, 158] width 36 height 7
click at [122, 30] on label "Despotisms" at bounding box center [257, 26] width 322 height 17
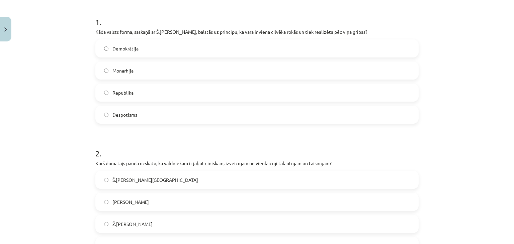
scroll to position [213, 0]
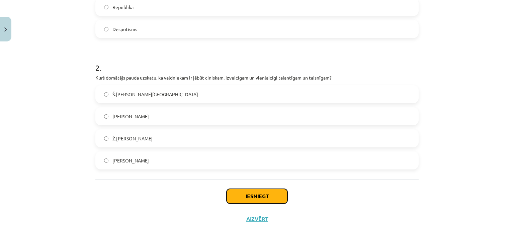
click at [254, 197] on button "Iesniegt" at bounding box center [257, 196] width 61 height 15
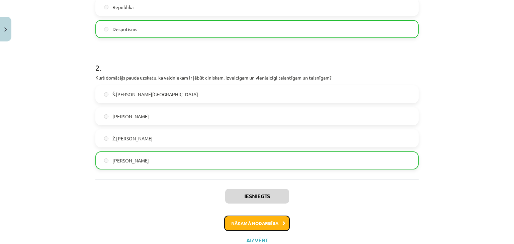
click at [252, 220] on button "Nākamā nodarbība" at bounding box center [257, 223] width 66 height 15
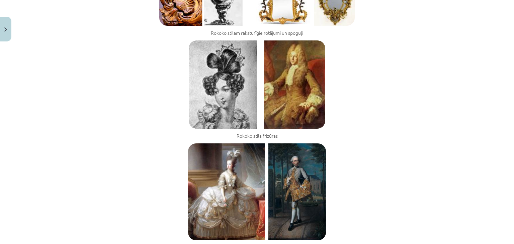
scroll to position [1345, 0]
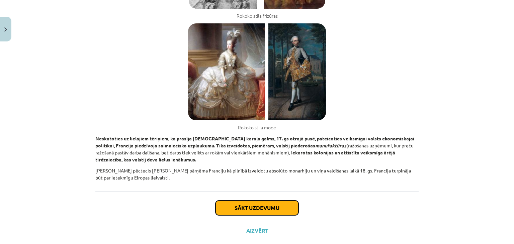
click at [230, 201] on button "Sākt uzdevumu" at bounding box center [256, 208] width 83 height 15
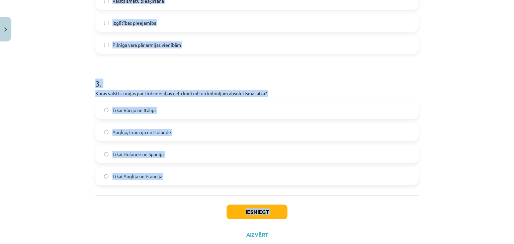
scroll to position [333, 0]
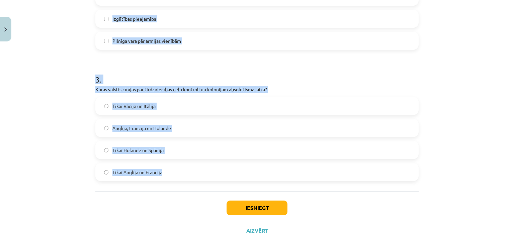
drag, startPoint x: 93, startPoint y: 134, endPoint x: 185, endPoint y: 172, distance: 99.5
drag, startPoint x: 185, startPoint y: 172, endPoint x: 194, endPoint y: 96, distance: 76.8
click at [194, 96] on div "3 . Kuras valstis cīnījās par tirdzniecības ceļu kontroli un kolonijām absolūti…" at bounding box center [256, 122] width 323 height 118
copy form "1 . Kurš no šiem valdniekiem ir pazīstams kā "Saules karalis" un uzsver absolūt…"
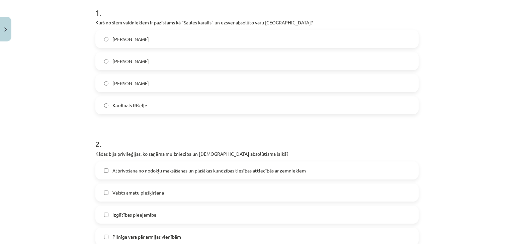
scroll to position [136, 0]
click at [138, 62] on span "Karalis Luijs XIV" at bounding box center [130, 62] width 36 height 7
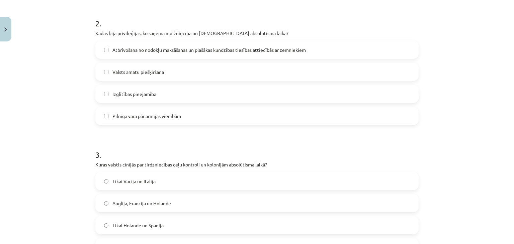
scroll to position [259, 0]
click at [139, 49] on span "Atbrīvošana no nodokļu maksāšanas un plašākas kundzības tiesības attiecībās ar …" at bounding box center [208, 49] width 193 height 7
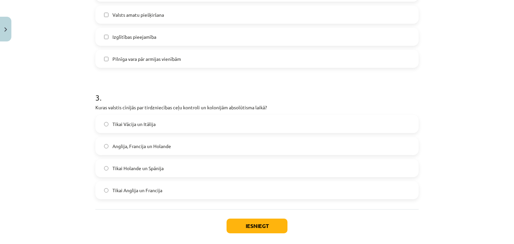
scroll to position [320, 0]
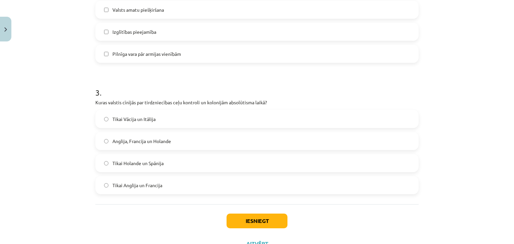
click at [139, 142] on span "Anglija, Francija un Holande" at bounding box center [141, 141] width 59 height 7
click at [234, 217] on button "Iesniegt" at bounding box center [257, 221] width 61 height 15
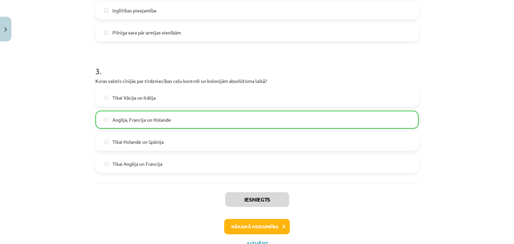
scroll to position [342, 0]
click at [246, 222] on button "Nākamā nodarbība" at bounding box center [257, 226] width 66 height 15
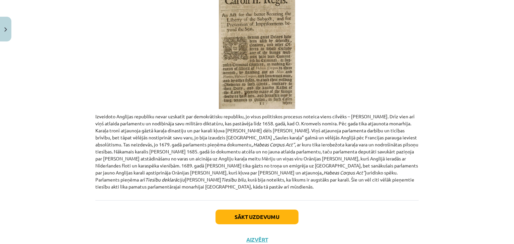
scroll to position [272, 0]
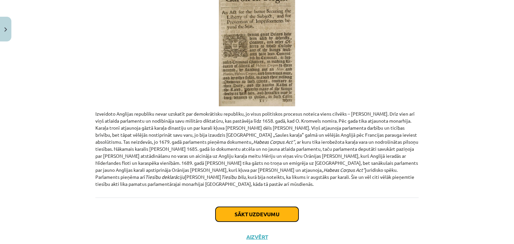
click at [223, 207] on button "Sākt uzdevumu" at bounding box center [256, 214] width 83 height 15
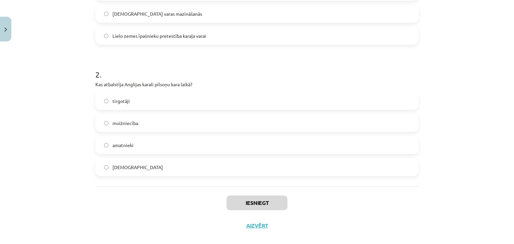
scroll to position [216, 0]
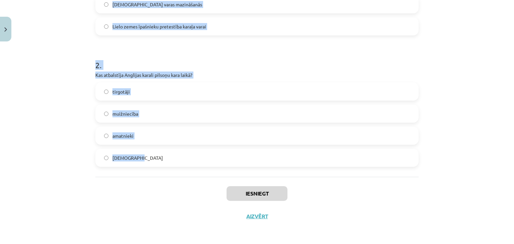
drag, startPoint x: 91, startPoint y: 129, endPoint x: 165, endPoint y: 158, distance: 80.0
click at [165, 158] on div "4 XP Saņemsi Sarežģīts 436 pilda Apraksts Uzdevums Palīdzība 1 . Galvenais konf…" at bounding box center [256, 28] width 331 height 399
copy form "1 . Galvenais konflikta cēlonis starp karali un parlamentu Anglijā 17. gs. sāku…"
click at [142, 115] on label "muižniecība" at bounding box center [257, 113] width 322 height 17
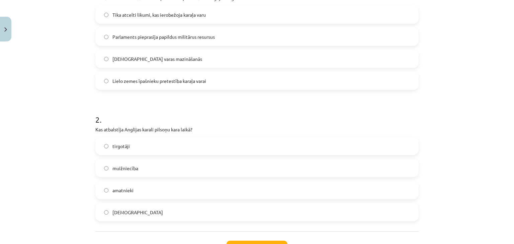
scroll to position [161, 0]
click at [126, 8] on label "Tika atcelti likumi, kas ierobežoja karaļa varu" at bounding box center [257, 15] width 322 height 17
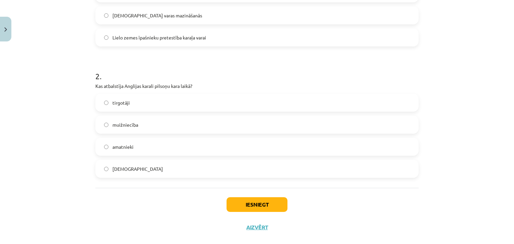
scroll to position [208, 0]
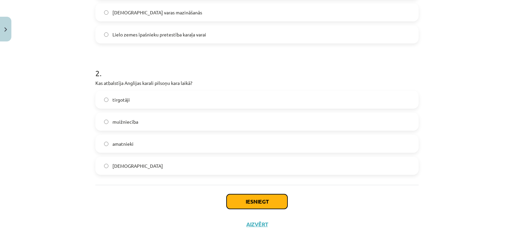
click at [244, 200] on button "Iesniegt" at bounding box center [257, 201] width 61 height 15
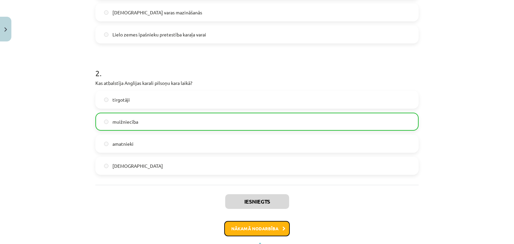
click at [253, 224] on button "Nākamā nodarbība" at bounding box center [257, 228] width 66 height 15
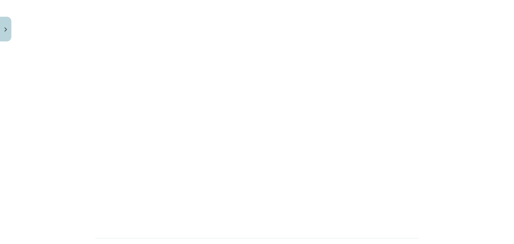
scroll to position [1739, 0]
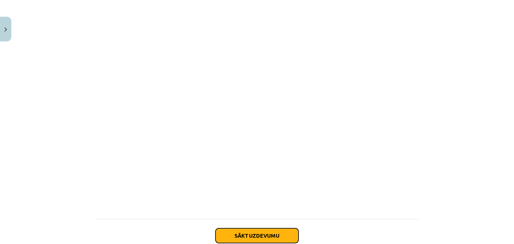
click at [254, 229] on button "Sākt uzdevumu" at bounding box center [256, 236] width 83 height 15
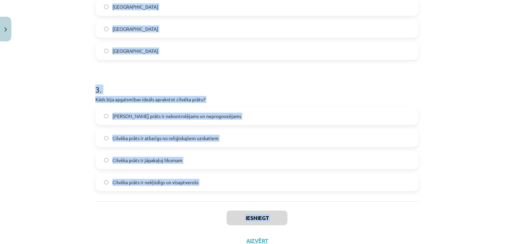
scroll to position [334, 0]
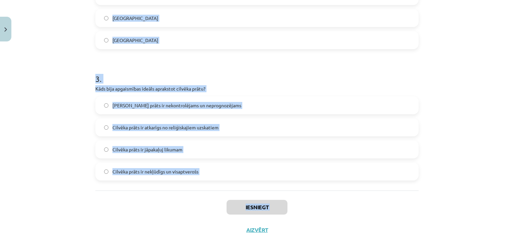
drag, startPoint x: 91, startPoint y: 131, endPoint x: 205, endPoint y: 176, distance: 122.9
copy form "1 . Kādā datumā notika Bastīlijas ieņemšana, kas iezīmēja Lielās Franču revolūc…"
click at [183, 171] on span "Cilvēka prāts ir nekļūdīgs un visaptverošs" at bounding box center [155, 171] width 86 height 7
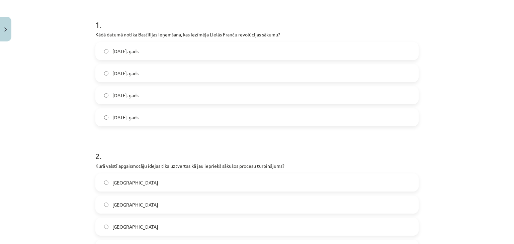
scroll to position [124, 0]
click at [130, 73] on span "14. jūlijs 1789. gads" at bounding box center [125, 73] width 26 height 7
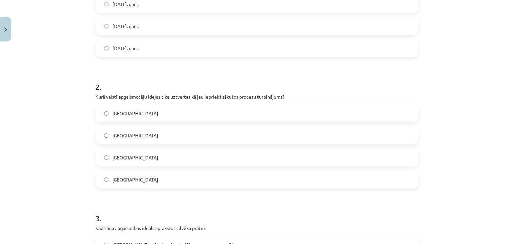
scroll to position [196, 0]
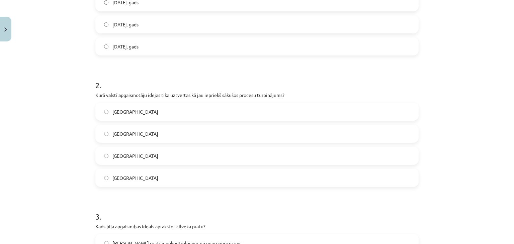
click at [131, 153] on label "Anglijā" at bounding box center [257, 156] width 322 height 17
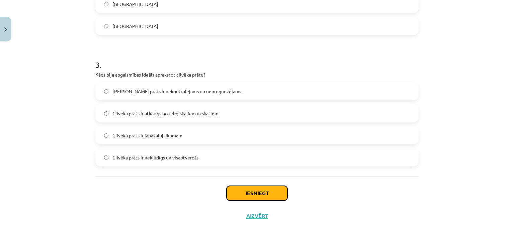
click at [258, 198] on button "Iesniegt" at bounding box center [257, 193] width 61 height 15
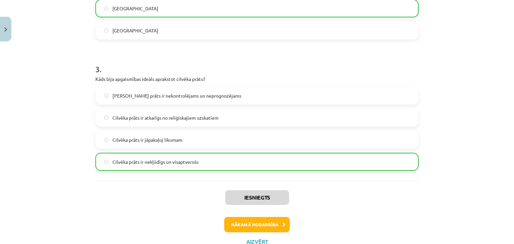
scroll to position [344, 0]
click at [250, 224] on button "Nākamā nodarbība" at bounding box center [257, 224] width 66 height 15
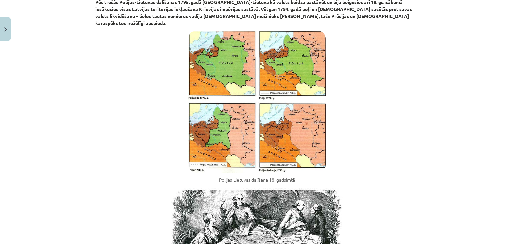
scroll to position [3697, 0]
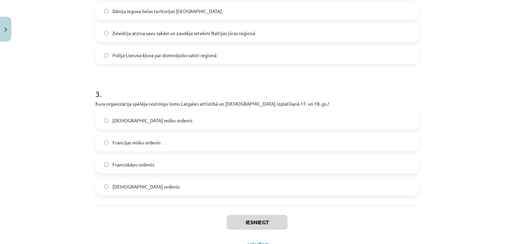
scroll to position [344, 0]
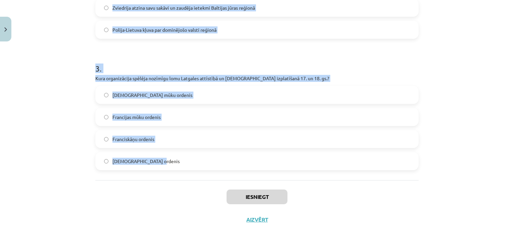
drag, startPoint x: 90, startPoint y: 131, endPoint x: 195, endPoint y: 170, distance: 111.9
copy form "1 . Kāds bija viens no galvenajiem cēloņiem zemnieku dzīves apstākļu pasliktinā…"
click at [142, 94] on span "Jezuītu mūku ordenis" at bounding box center [152, 95] width 80 height 7
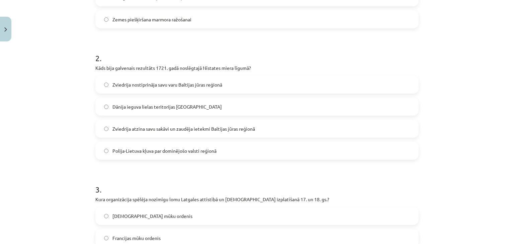
scroll to position [222, 0]
click at [129, 130] on span "Zviedrija atzina savu sakāvi un zaudēja ietekmi Baltijas jūras reģionā" at bounding box center [183, 129] width 143 height 7
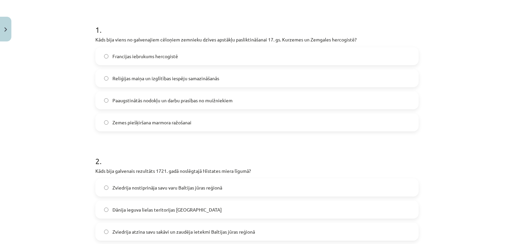
scroll to position [119, 0]
click at [149, 99] on span "Paaugstinātās nodokļu un darbu prasības no muižniekiem" at bounding box center [172, 101] width 120 height 7
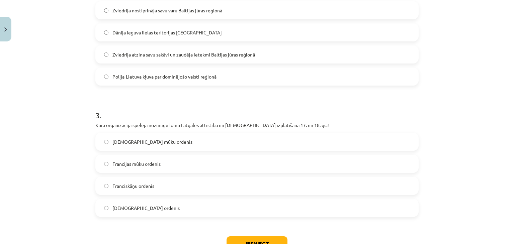
scroll to position [348, 0]
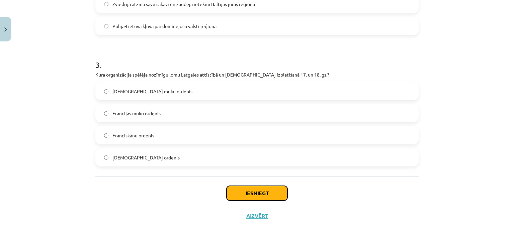
click at [238, 194] on button "Iesniegt" at bounding box center [257, 193] width 61 height 15
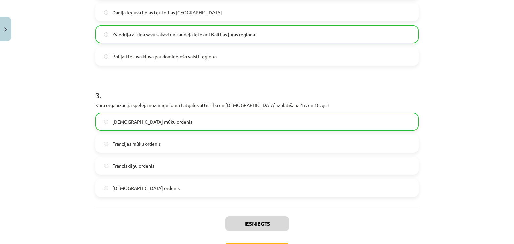
scroll to position [353, 0]
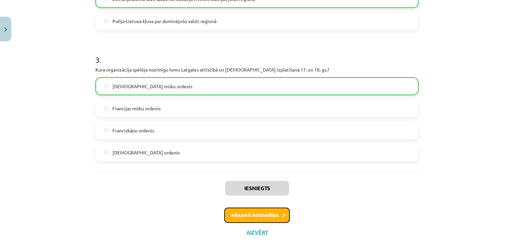
click at [240, 215] on button "Nākamā nodarbība" at bounding box center [257, 215] width 66 height 15
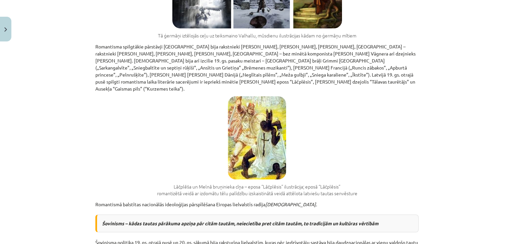
scroll to position [2769, 0]
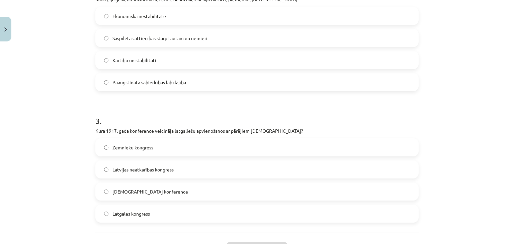
scroll to position [348, 0]
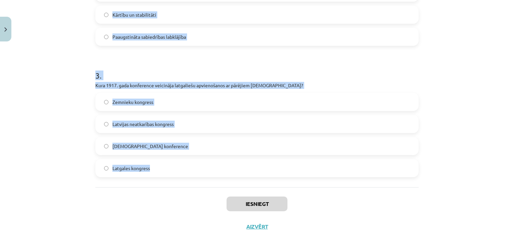
drag, startPoint x: 92, startPoint y: 130, endPoint x: 179, endPoint y: 153, distance: 90.6
copy form "1 . Kura sabiedriskā organizācija kļuva par latviešu nacionālās kustības centru…"
click at [166, 160] on label "Latgales kongress" at bounding box center [257, 168] width 322 height 17
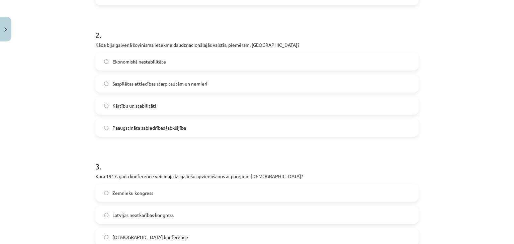
scroll to position [230, 0]
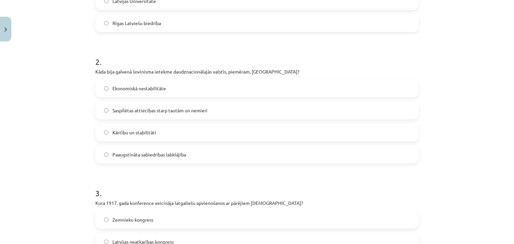
click at [133, 107] on span "Saspīlētas attiecības starp tautām un nemieri" at bounding box center [159, 110] width 95 height 7
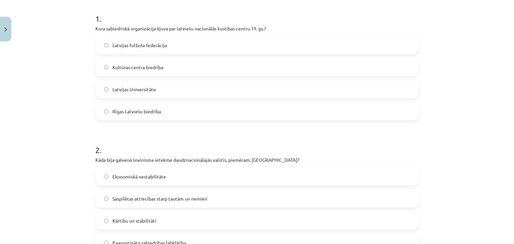
scroll to position [141, 0]
click at [130, 105] on label "Rīgas Latviešu biedrība" at bounding box center [257, 112] width 322 height 17
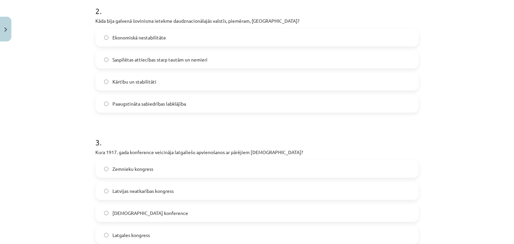
scroll to position [348, 0]
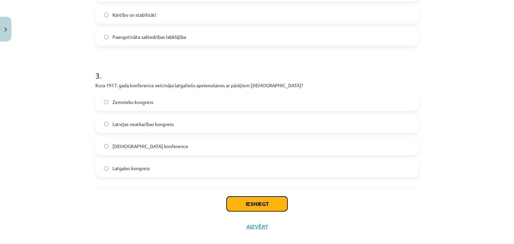
click at [239, 197] on button "Iesniegt" at bounding box center [257, 204] width 61 height 15
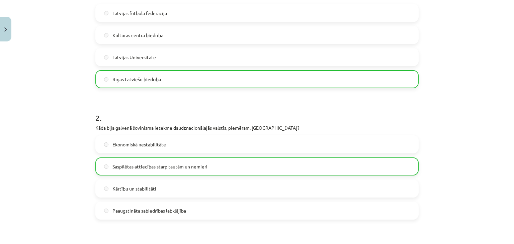
scroll to position [368, 0]
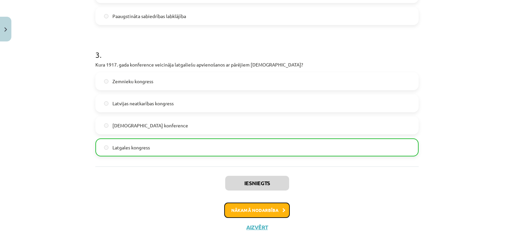
click at [236, 203] on button "Nākamā nodarbība" at bounding box center [257, 210] width 66 height 15
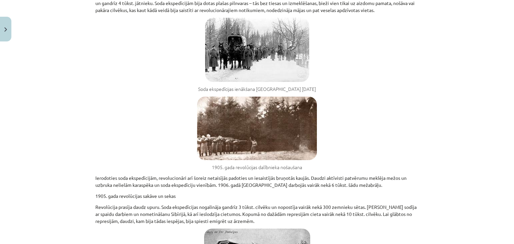
scroll to position [5070, 0]
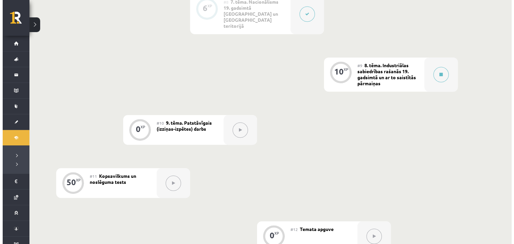
scroll to position [570, 0]
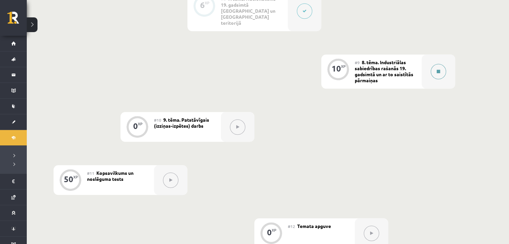
click at [438, 64] on button at bounding box center [438, 71] width 15 height 15
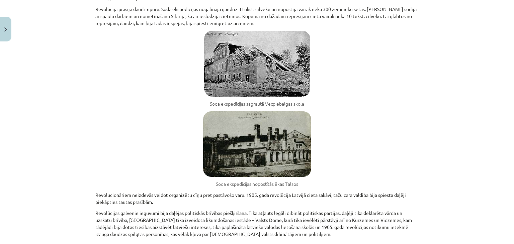
scroll to position [5070, 0]
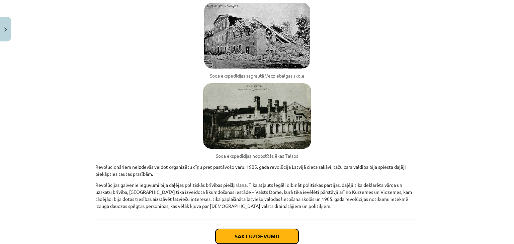
click at [263, 229] on button "Sākt uzdevumu" at bounding box center [256, 236] width 83 height 15
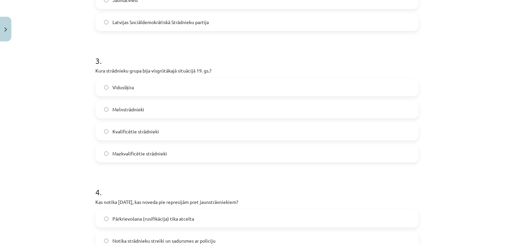
scroll to position [588, 0]
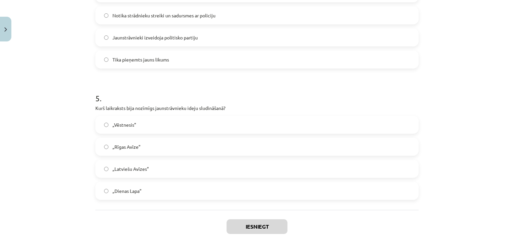
drag, startPoint x: 91, startPoint y: 142, endPoint x: 194, endPoint y: 193, distance: 115.2
copy form "1 . Kurš bija viens no nozīmīgākajiem mērķiem, ko izvirzīja sociāldemokrāti pēc…"
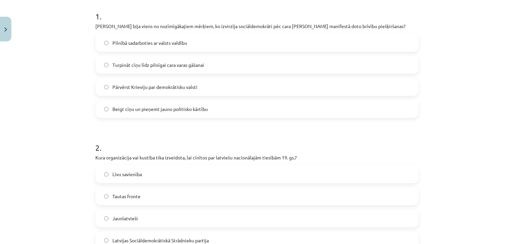
scroll to position [152, 0]
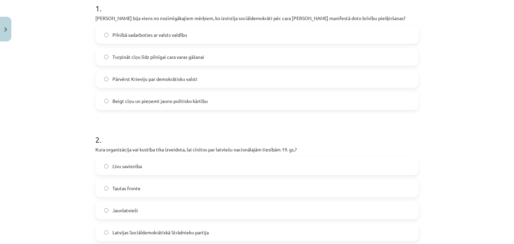
click at [174, 58] on span "Turpināt cīņu līdz pilnīgai cara varas gāšanai" at bounding box center [158, 57] width 92 height 7
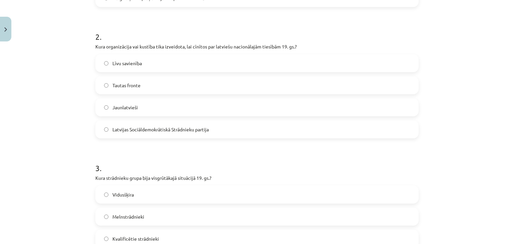
scroll to position [255, 0]
click at [143, 109] on label "Jaunlatvieši" at bounding box center [257, 107] width 322 height 17
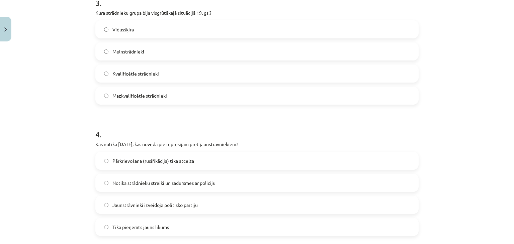
scroll to position [420, 0]
click at [138, 95] on span "Mazkvalificētie strādnieki" at bounding box center [139, 96] width 55 height 7
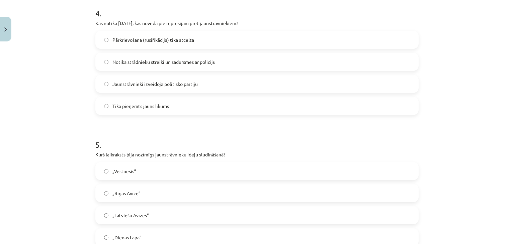
scroll to position [541, 0]
click at [168, 64] on span "Notika strādnieku streiki un sadursmes ar policiju" at bounding box center [163, 62] width 103 height 7
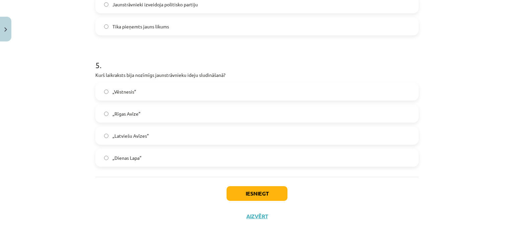
click at [127, 156] on span "„Dienas Lapa”" at bounding box center [126, 158] width 29 height 7
click at [246, 189] on button "Iesniegt" at bounding box center [257, 193] width 61 height 15
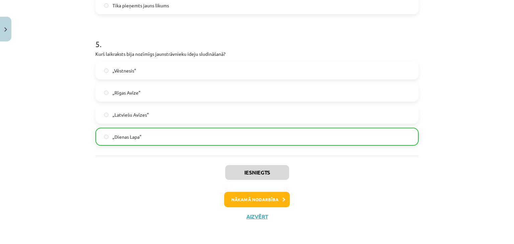
scroll to position [642, 0]
click at [242, 202] on button "Nākamā nodarbība" at bounding box center [257, 199] width 66 height 15
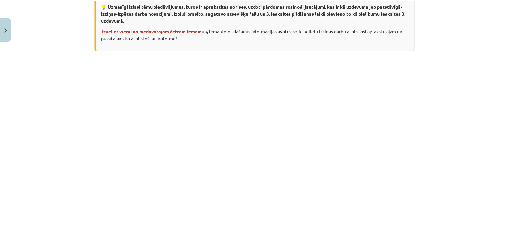
scroll to position [0, 0]
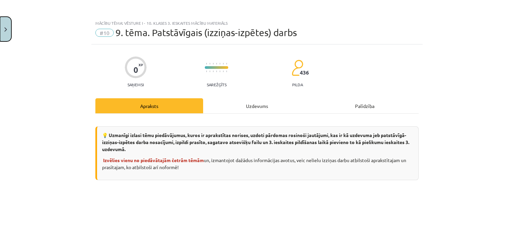
click at [10, 27] on button "Close" at bounding box center [5, 29] width 11 height 25
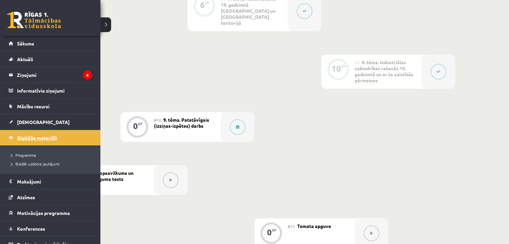
click at [13, 136] on link "Digitālie materiāli" at bounding box center [50, 137] width 83 height 15
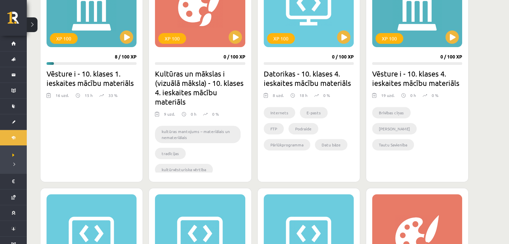
scroll to position [233, 0]
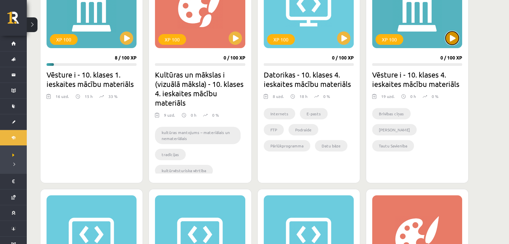
click at [453, 39] on button at bounding box center [451, 37] width 13 height 13
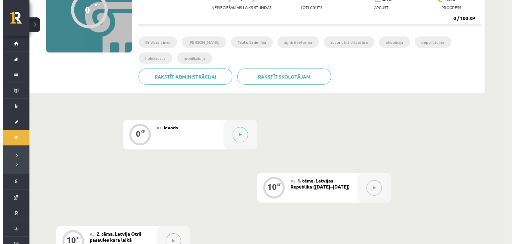
scroll to position [98, 0]
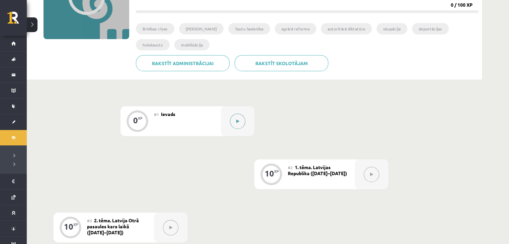
click at [236, 121] on icon at bounding box center [237, 121] width 3 height 4
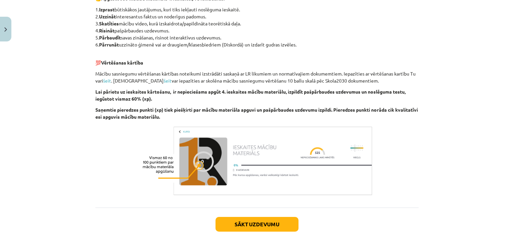
scroll to position [401, 0]
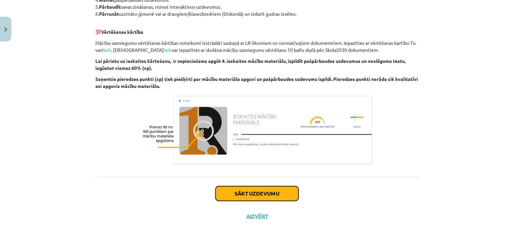
click at [229, 195] on button "Sākt uzdevumu" at bounding box center [256, 193] width 83 height 15
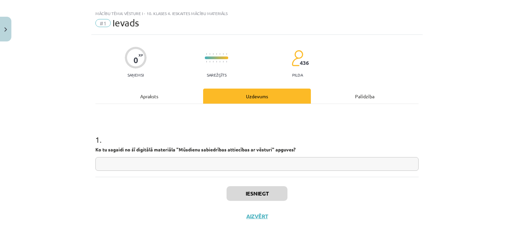
click at [162, 166] on input "text" at bounding box center [256, 164] width 323 height 14
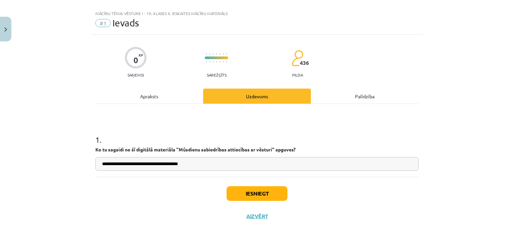
type input "**********"
click at [258, 190] on button "Iesniegt" at bounding box center [257, 193] width 61 height 15
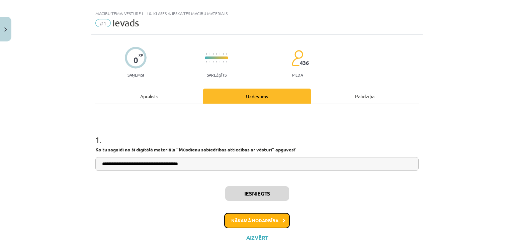
click at [263, 221] on button "Nākamā nodarbība" at bounding box center [257, 220] width 66 height 15
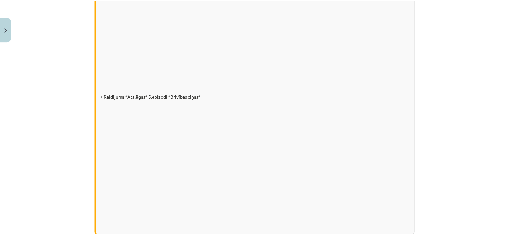
scroll to position [355, 0]
click at [5, 30] on img "Close" at bounding box center [5, 29] width 3 height 4
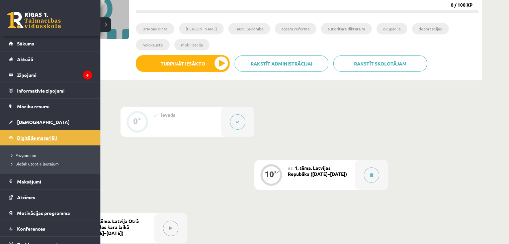
click at [52, 136] on span "Digitālie materiāli" at bounding box center [37, 138] width 40 height 6
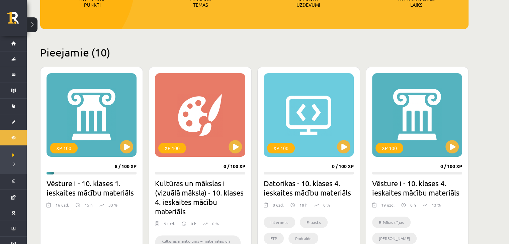
scroll to position [123, 0]
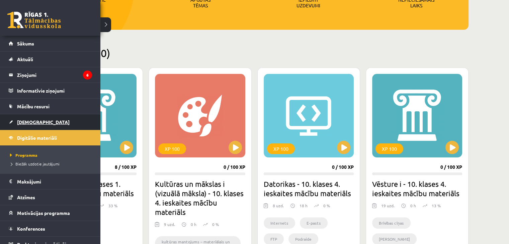
click at [33, 117] on link "[DEMOGRAPHIC_DATA]" at bounding box center [50, 121] width 83 height 15
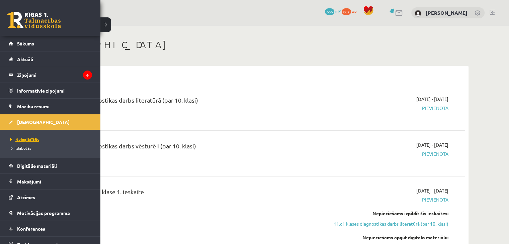
click at [32, 141] on span "Neizpildītās" at bounding box center [23, 139] width 31 height 5
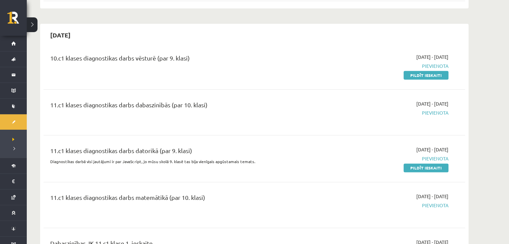
scroll to position [818, 0]
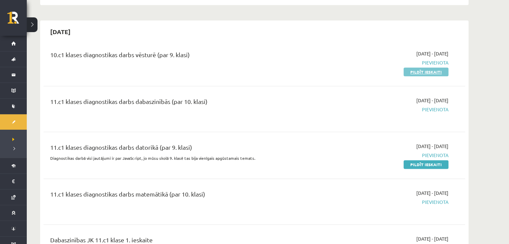
click at [414, 70] on link "Pildīt ieskaiti" at bounding box center [425, 72] width 45 height 9
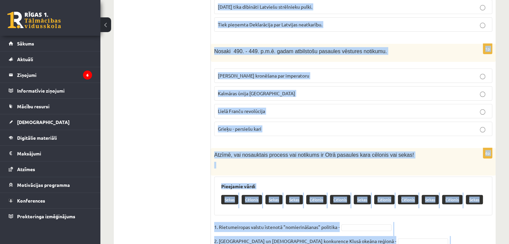
scroll to position [2750, 0]
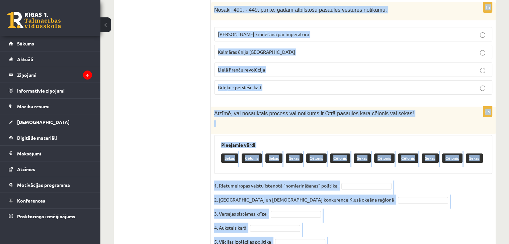
drag, startPoint x: 215, startPoint y: 57, endPoint x: 352, endPoint y: 229, distance: 220.0
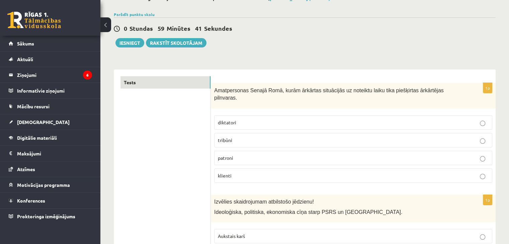
scroll to position [45, 0]
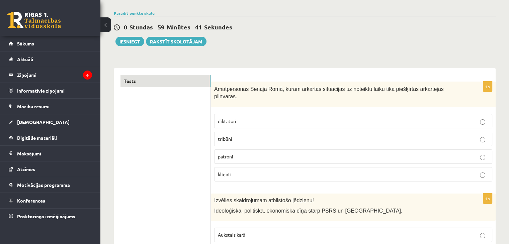
drag, startPoint x: 312, startPoint y: 216, endPoint x: 246, endPoint y: 43, distance: 185.5
click at [246, 43] on div "0 Stundas 59 Minūtes 41 Sekundes Iesniegt Rakstīt skolotājam" at bounding box center [305, 31] width 382 height 30
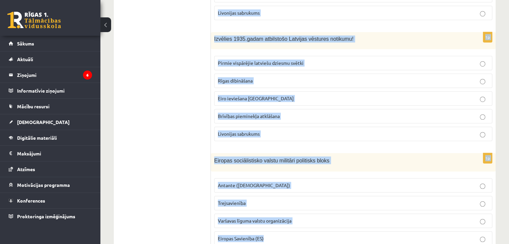
scroll to position [495, 0]
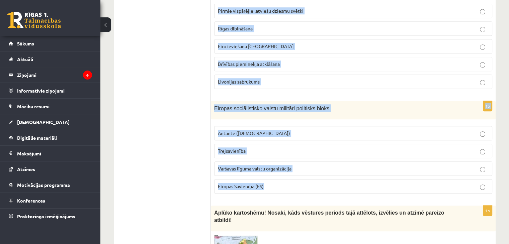
drag, startPoint x: 215, startPoint y: 88, endPoint x: 295, endPoint y: 181, distance: 122.9
copy form "Loremipsumdo Sitame Cons, adipi elitsedd eiusmodtem in utlabore etdol magn aliq…"
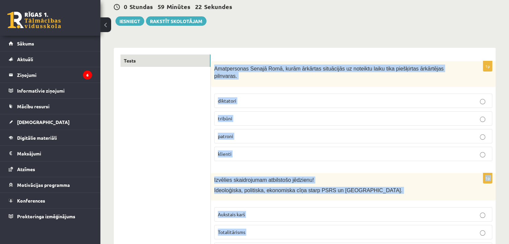
scroll to position [94, 0]
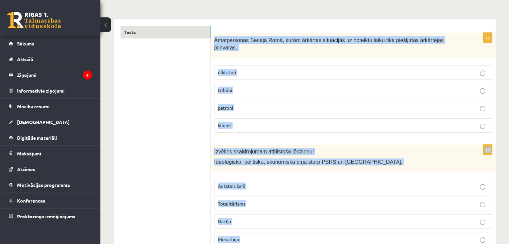
click at [276, 70] on label "diktatori" at bounding box center [353, 72] width 278 height 14
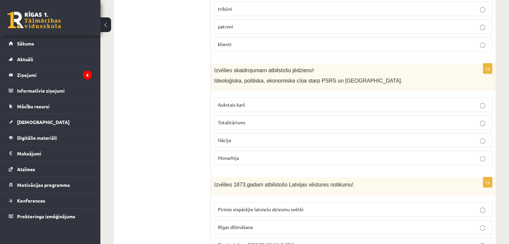
scroll to position [176, 0]
click at [260, 101] on p "Aukstais karš" at bounding box center [353, 104] width 271 height 7
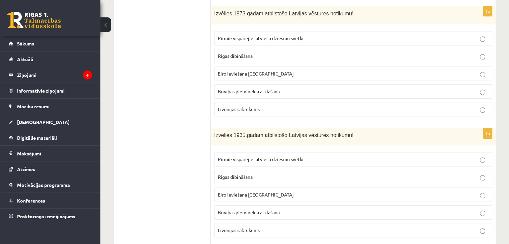
scroll to position [348, 0]
click at [265, 34] on span "Pirmie vispārējie latviešu dziesmu svētki" at bounding box center [261, 37] width 86 height 6
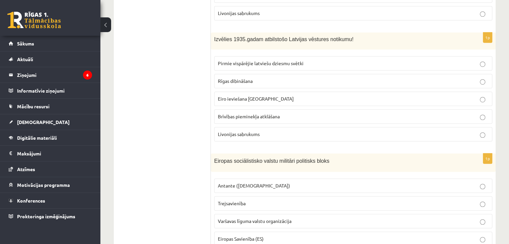
scroll to position [454, 0]
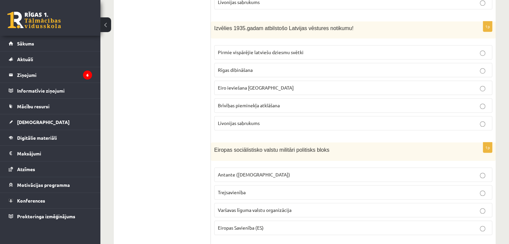
click at [262, 99] on label "Brīvības pieminekļa atklāšana" at bounding box center [353, 105] width 278 height 14
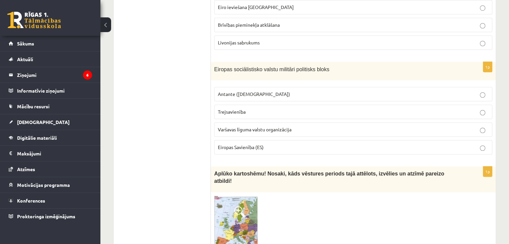
scroll to position [537, 0]
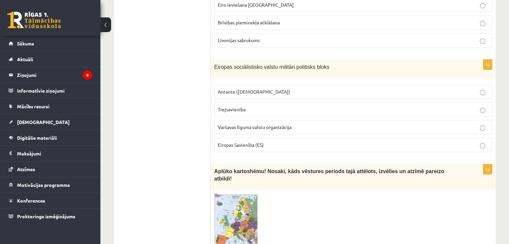
click at [227, 124] on span "Varšavas līguma valstu organizācija" at bounding box center [255, 127] width 74 height 6
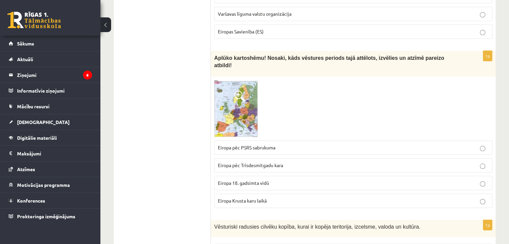
scroll to position [650, 0]
click at [241, 90] on span at bounding box center [239, 95] width 11 height 11
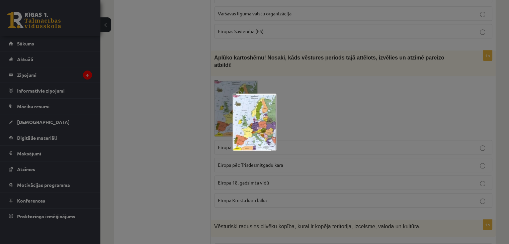
click at [302, 78] on div at bounding box center [254, 122] width 509 height 244
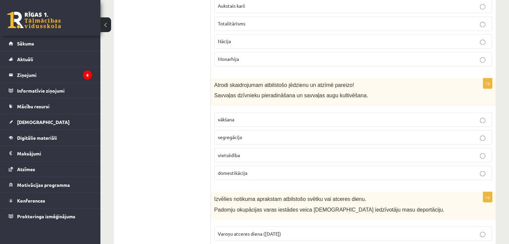
scroll to position [1167, 0]
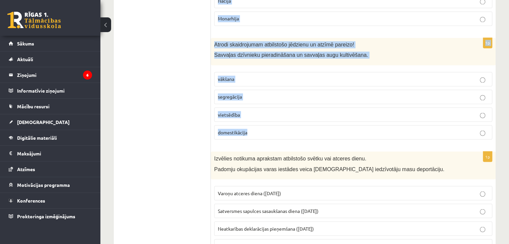
drag, startPoint x: 214, startPoint y: 44, endPoint x: 319, endPoint y: 114, distance: 125.9
copy form "Aplūko kartoshēmu! Nosaki, kāds vēstures periods tajā attēlots, izvēlies un atz…"
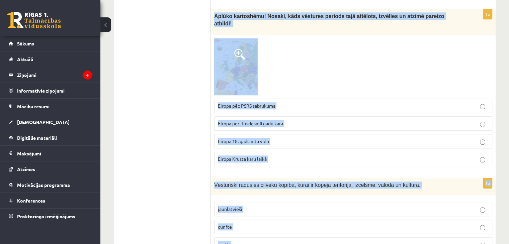
scroll to position [691, 0]
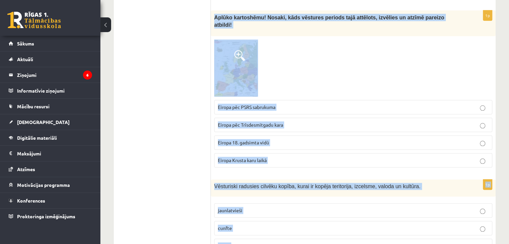
click at [266, 140] on span "Eiropa 18. gadsimta vidū" at bounding box center [243, 143] width 51 height 6
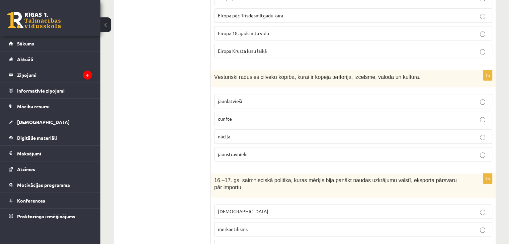
scroll to position [803, 0]
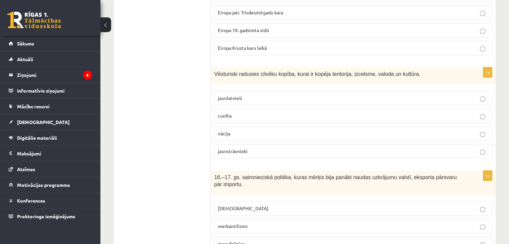
click at [242, 130] on p "nācija" at bounding box center [353, 133] width 271 height 7
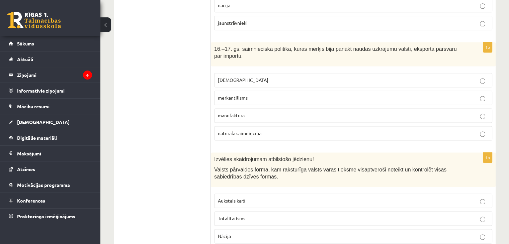
scroll to position [932, 0]
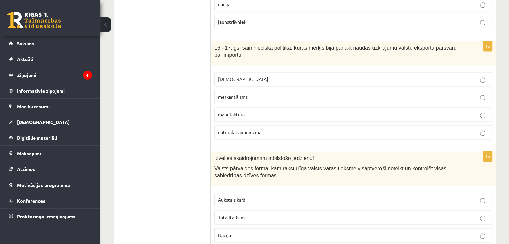
click at [245, 94] on span "merkantilisms" at bounding box center [233, 97] width 30 height 6
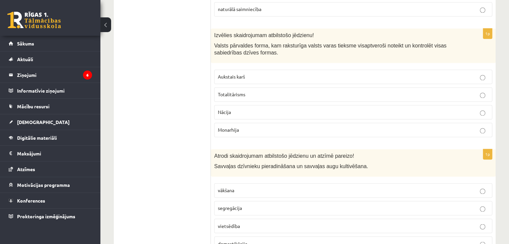
scroll to position [1057, 0]
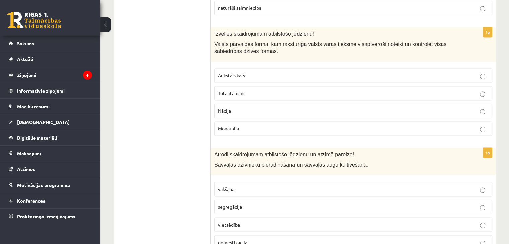
click at [245, 90] on span "Totalitārisms" at bounding box center [231, 93] width 27 height 6
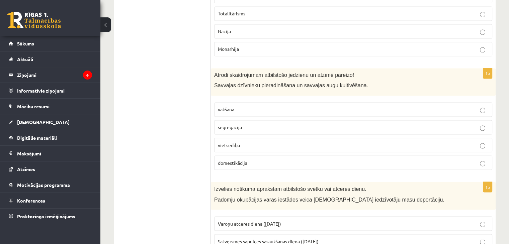
scroll to position [1137, 0]
click at [238, 159] on span "domestikācija" at bounding box center [232, 162] width 29 height 6
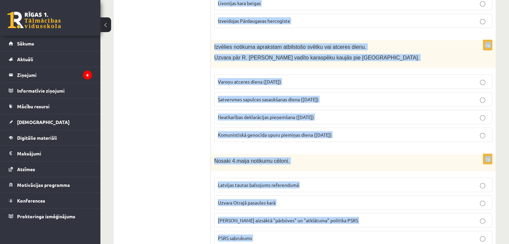
scroll to position [1609, 0]
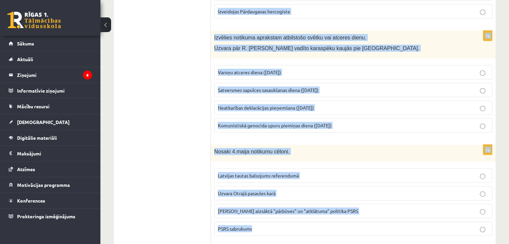
drag, startPoint x: 215, startPoint y: 32, endPoint x: 297, endPoint y: 208, distance: 194.4
copy form "zvēlies notikuma aprakstam atbilstošo svētku vai atceres dienu. Padomju okupāci…"
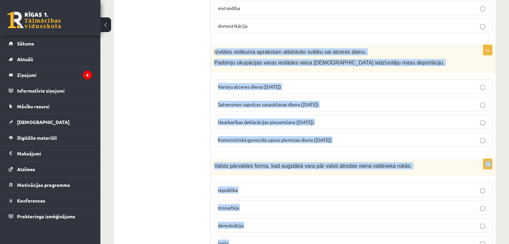
scroll to position [1270, 0]
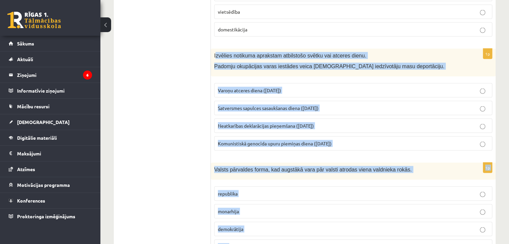
click at [251, 140] on span "Komunistiskā genocīda upuru piemiņas diena (25. marts)" at bounding box center [275, 143] width 114 height 6
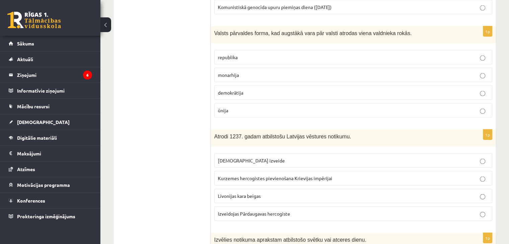
scroll to position [1412, 0]
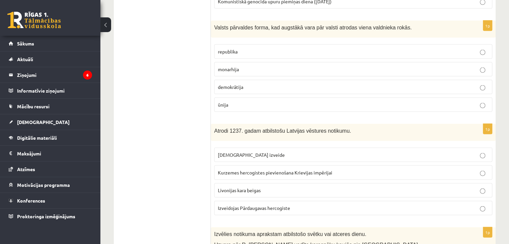
click at [250, 66] on p "monarhija" at bounding box center [353, 69] width 271 height 7
click at [243, 152] on span "Livonijas ordeņa izveide" at bounding box center [251, 155] width 67 height 6
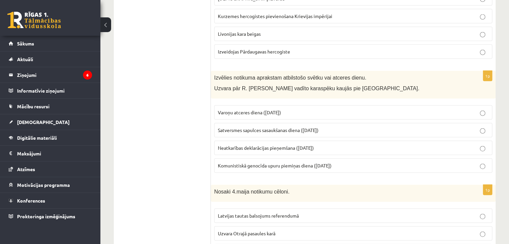
scroll to position [1570, 0]
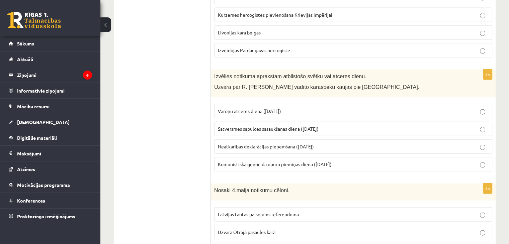
click at [261, 108] on span "Varoņu atceres diena (22. jūnijs)" at bounding box center [249, 111] width 63 height 6
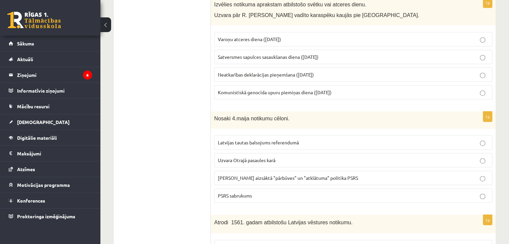
scroll to position [1642, 0]
click at [263, 139] on span "Latvijas tautas balsojums referendumā" at bounding box center [258, 142] width 81 height 6
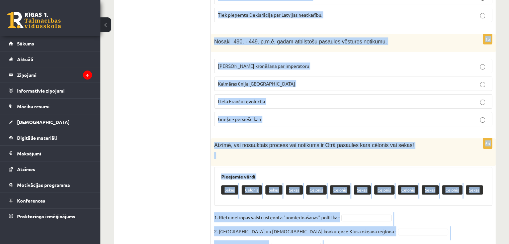
scroll to position [2750, 0]
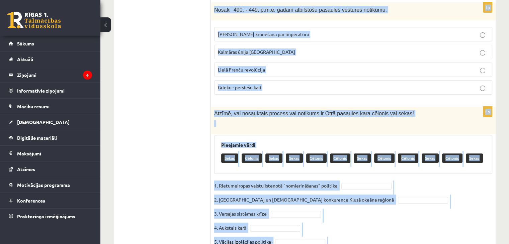
drag, startPoint x: 213, startPoint y: 70, endPoint x: 312, endPoint y: 209, distance: 171.2
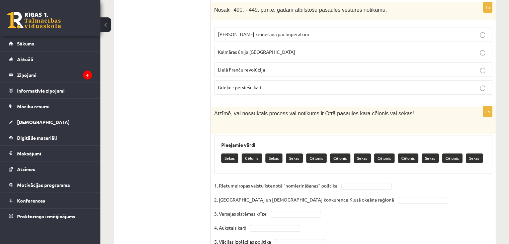
drag, startPoint x: 312, startPoint y: 209, endPoint x: 213, endPoint y: 10, distance: 222.6
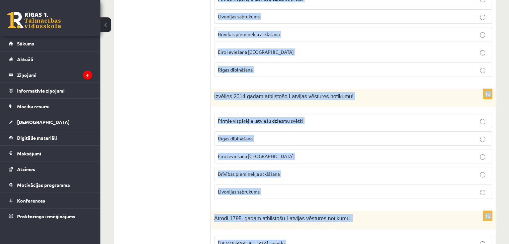
scroll to position [2271, 0]
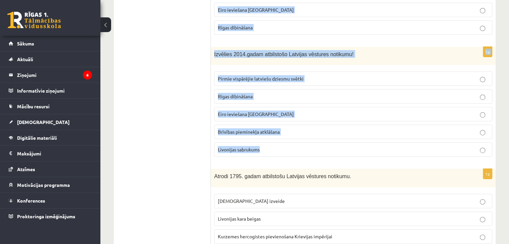
drag, startPoint x: 214, startPoint y: 47, endPoint x: 288, endPoint y: 106, distance: 95.3
copy form "Atrodi 1561. gadam atbilstošu Latvijas vēstures notikumu. Livonijas ordeņa izve…"
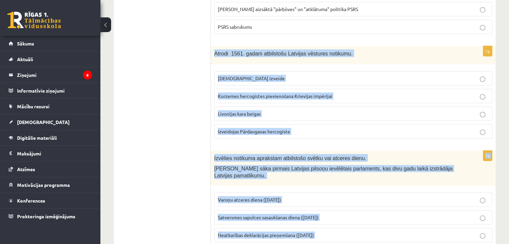
scroll to position [1810, 0]
click at [249, 111] on span "Livonijas kara beigas" at bounding box center [239, 114] width 43 height 6
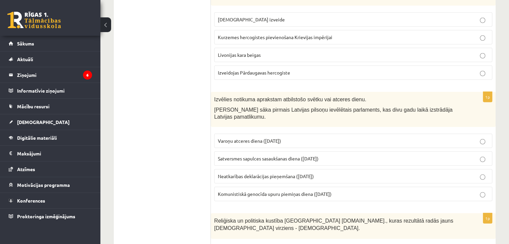
scroll to position [1872, 0]
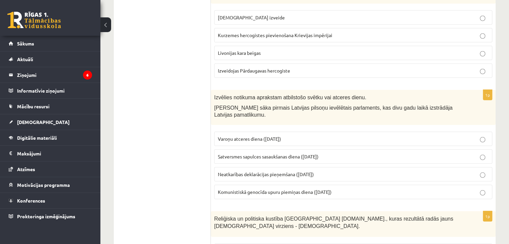
click at [268, 154] on span "Satversmes sapulces sasaukšanas diena (1. maijs)" at bounding box center [268, 157] width 101 height 6
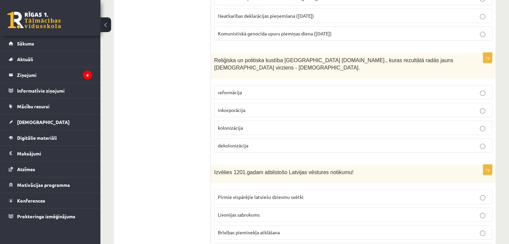
scroll to position [2031, 0]
click at [241, 89] on span "reformācija" at bounding box center [230, 92] width 24 height 6
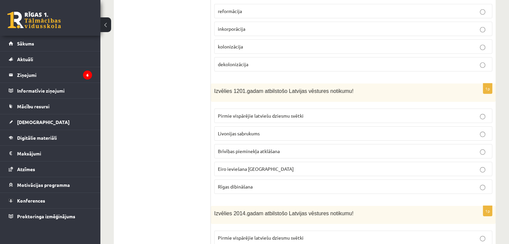
scroll to position [2126, 0]
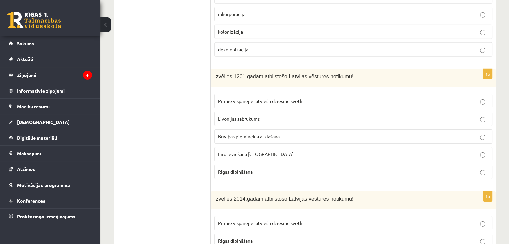
click at [250, 169] on span "Rīgas dibināšana" at bounding box center [235, 172] width 35 height 6
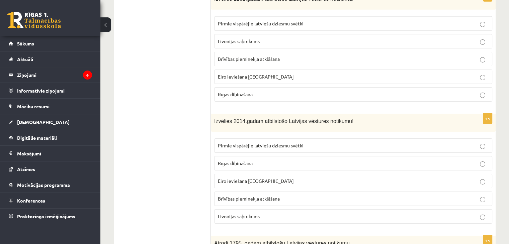
scroll to position [2241, 0]
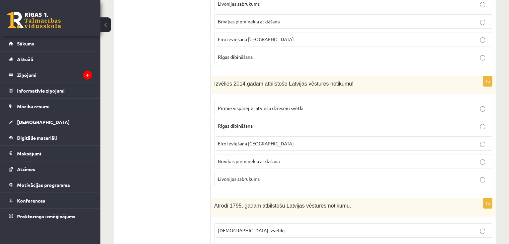
click at [247, 141] on span "Eiro ieviešana Latvijā" at bounding box center [256, 144] width 76 height 6
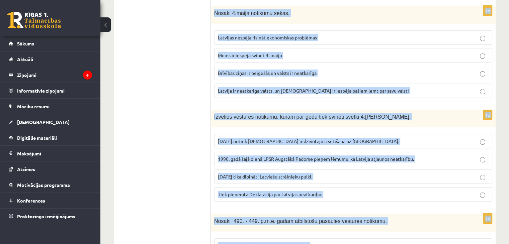
scroll to position [2646, 0]
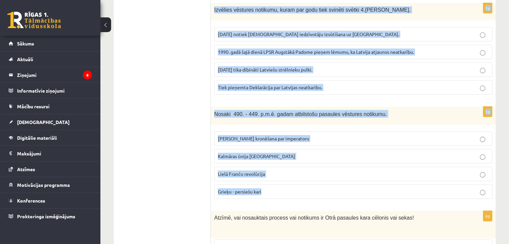
drag, startPoint x: 214, startPoint y: 22, endPoint x: 309, endPoint y: 146, distance: 156.3
copy form "Atrodi 1795. gadam atbilstošu Latvijas vēstures notikumu. Livonijas ordeņa izve…"
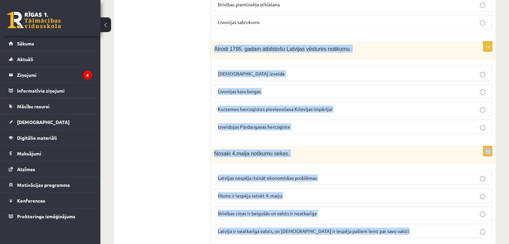
scroll to position [2399, 0]
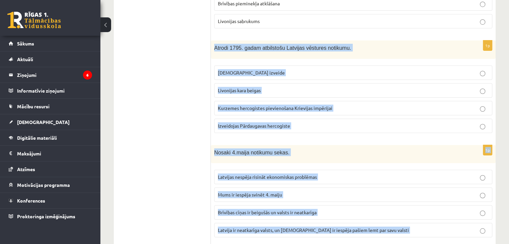
click at [268, 105] on p "Kurzemes hercogistes pievienošana Krievijas impērijai" at bounding box center [353, 108] width 271 height 7
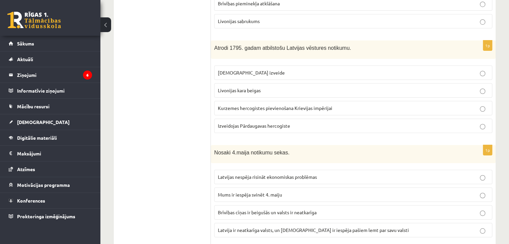
click at [256, 223] on label "Latvija ir neatkarīga valsts, un latviešiem ir iespēja pašiem lemt par savu val…" at bounding box center [353, 230] width 278 height 14
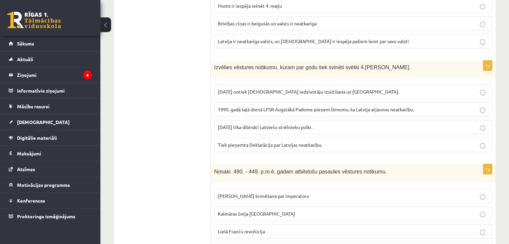
scroll to position [2602, 0]
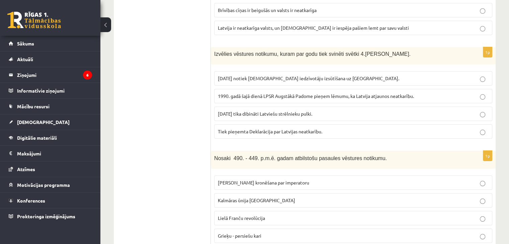
click at [268, 233] on p "Grieķu - persiešu kari" at bounding box center [353, 236] width 271 height 7
click at [288, 124] on label "Tiek pieņemta Deklarācija par Latvijas neatkarību." at bounding box center [353, 131] width 278 height 14
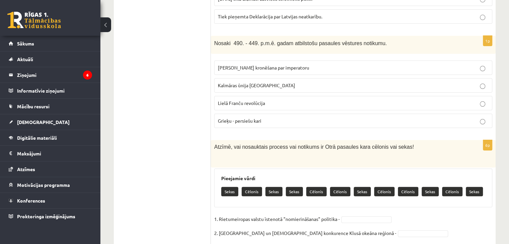
scroll to position [2750, 0]
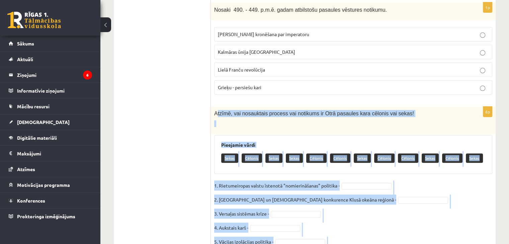
drag, startPoint x: 216, startPoint y: 68, endPoint x: 330, endPoint y: 219, distance: 188.5
click at [330, 219] on div "6p Atzīmē, vai nosauktais process vai notikums ir Otrā pasaules kara cēlonis va…" at bounding box center [353, 187] width 285 height 161
copy div "tzīmē, vai nosauktais process vai notikums ir Otrā pasaules kara cēlonis vai se…"
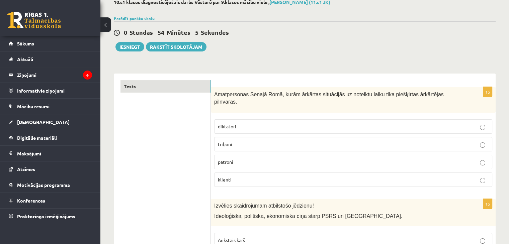
scroll to position [44, 0]
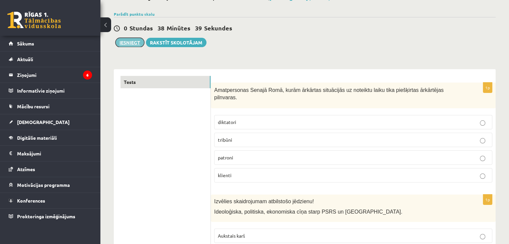
click at [136, 40] on button "Iesniegt" at bounding box center [129, 42] width 29 height 9
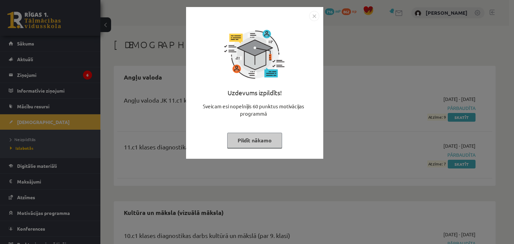
click at [247, 146] on button "Pildīt nākamo" at bounding box center [254, 140] width 55 height 15
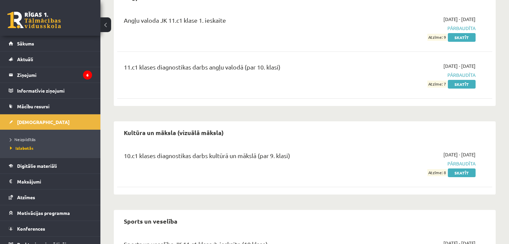
scroll to position [80, 0]
click at [34, 138] on span "Neizpildītās" at bounding box center [22, 139] width 25 height 5
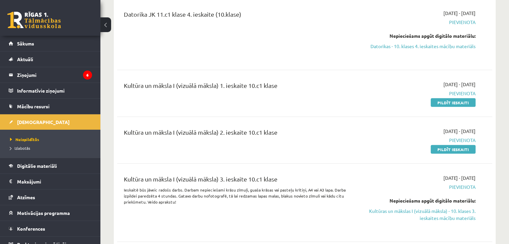
scroll to position [1587, 0]
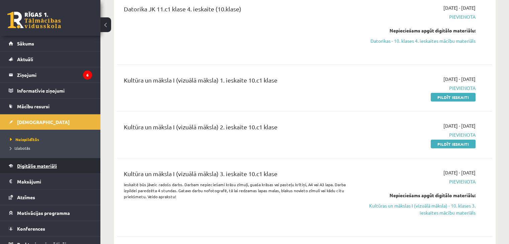
click at [26, 160] on link "Digitālie materiāli" at bounding box center [50, 165] width 83 height 15
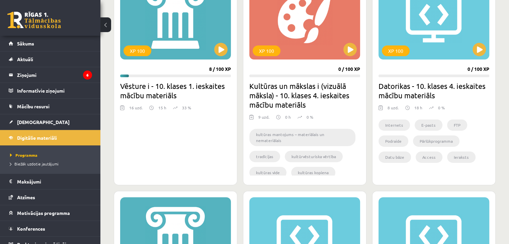
scroll to position [219, 0]
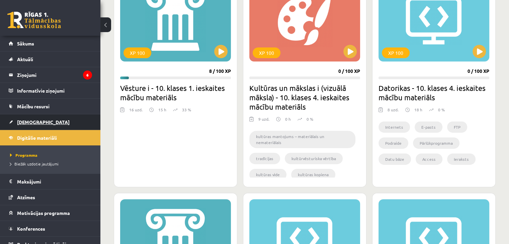
click at [20, 118] on link "[DEMOGRAPHIC_DATA]" at bounding box center [50, 121] width 83 height 15
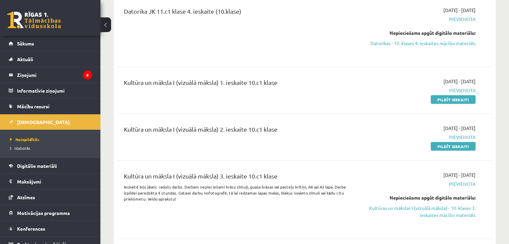
scroll to position [1597, 0]
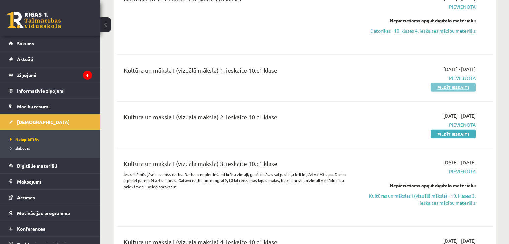
click at [452, 83] on link "Pildīt ieskaiti" at bounding box center [453, 87] width 45 height 9
click at [447, 130] on link "Pildīt ieskaiti" at bounding box center [453, 134] width 45 height 9
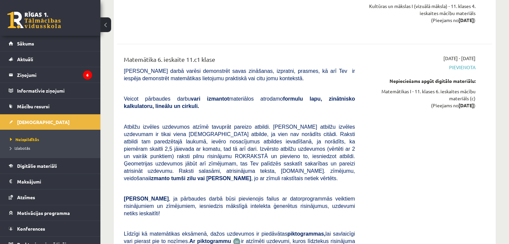
scroll to position [5811, 0]
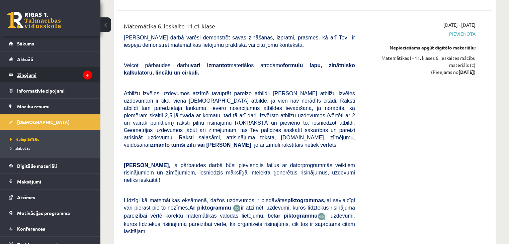
click at [15, 73] on link "Ziņojumi 6" at bounding box center [50, 74] width 83 height 15
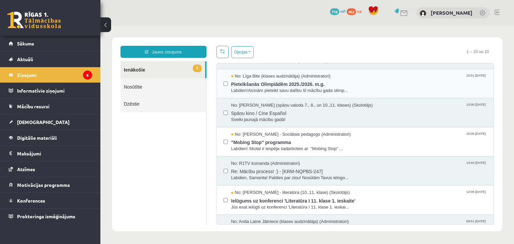
scroll to position [129, 0]
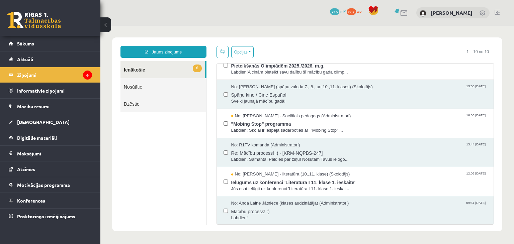
click at [223, 95] on label at bounding box center [225, 91] width 4 height 15
click at [221, 123] on div "No: [PERSON_NAME] - Sociālais pedagogs (Administratori) 16:06 [DATE] "Mobing St…" at bounding box center [355, 123] width 277 height 29
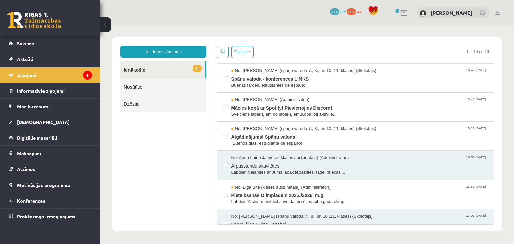
click at [162, 106] on link "Dzēstie" at bounding box center [163, 103] width 86 height 17
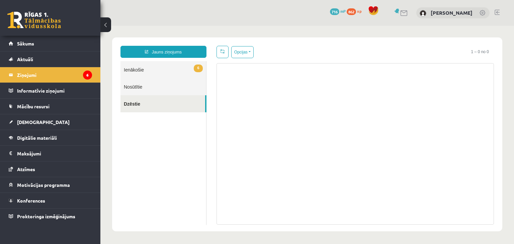
click at [157, 70] on link "6 Ienākošie" at bounding box center [163, 69] width 86 height 17
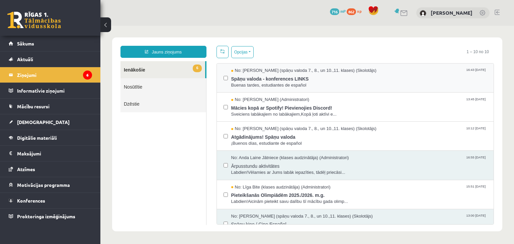
click at [221, 77] on div "No: [PERSON_NAME] (spāņu valoda 7., 8., un 10.,11. klases) (Skolotājs) 16:43 [D…" at bounding box center [355, 78] width 277 height 29
click at [227, 77] on div "No: [PERSON_NAME] (spāņu valoda 7., 8., un 10.,11. klases) (Skolotājs) 16:43 [D…" at bounding box center [355, 78] width 264 height 21
click at [221, 79] on div "No: [PERSON_NAME] (spāņu valoda 7., 8., un 10.,11. klases) (Skolotājs) 16:43 [D…" at bounding box center [355, 78] width 277 height 29
drag, startPoint x: 221, startPoint y: 79, endPoint x: 219, endPoint y: 91, distance: 12.5
click at [219, 91] on div "No: [PERSON_NAME] (spāņu valoda 7., 8., un 10.,11. klases) (Skolotājs) 16:43 [D…" at bounding box center [355, 78] width 277 height 29
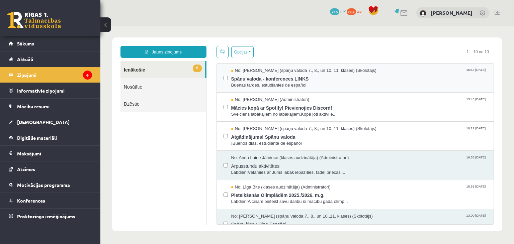
click at [328, 86] on span "Buenas tardes, estudiantes de español" at bounding box center [359, 85] width 256 height 6
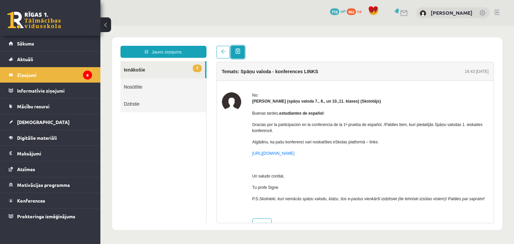
click at [238, 53] on span at bounding box center [237, 51] width 5 height 6
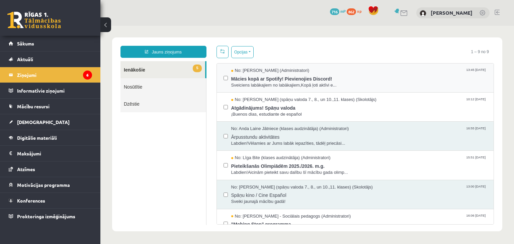
click at [274, 66] on div "No: [PERSON_NAME] (Administratori) 13:45 [DATE] Mācies kopā ar Spotify! Pievien…" at bounding box center [355, 78] width 277 height 29
click at [318, 105] on span "Atgādinājums! Spāņu valoda" at bounding box center [359, 107] width 256 height 8
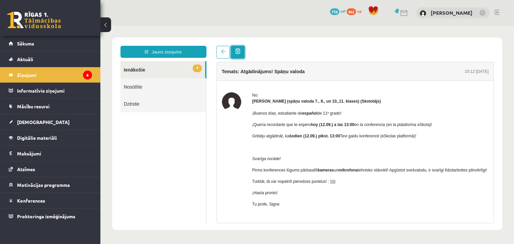
click at [239, 53] on span at bounding box center [237, 51] width 5 height 6
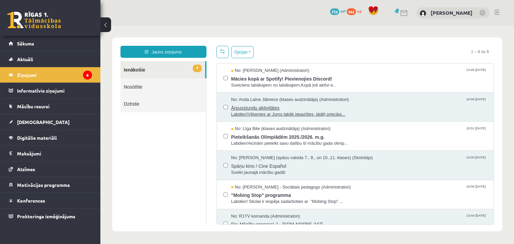
click at [299, 103] on span "Ārpusstundu aktivitātes" at bounding box center [359, 107] width 256 height 8
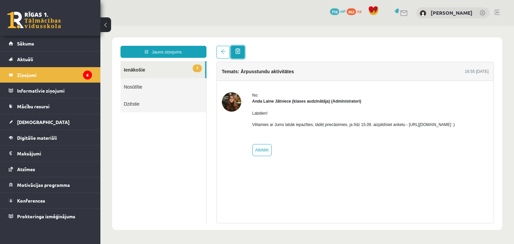
click at [238, 53] on span at bounding box center [237, 51] width 5 height 6
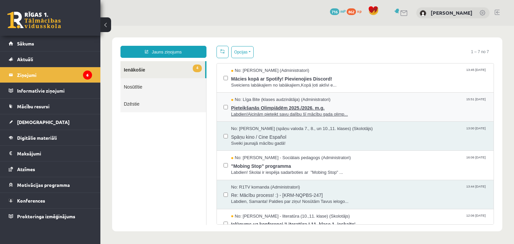
click at [350, 112] on span "Labdien!Aicinām pieteikt savu dalību šī mācību gada olimp..." at bounding box center [359, 114] width 256 height 6
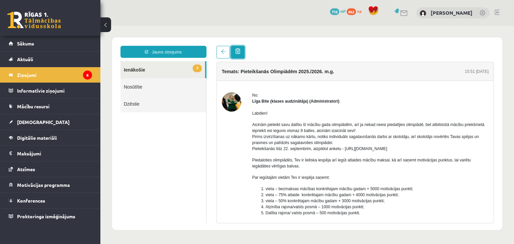
click at [237, 49] on span at bounding box center [237, 51] width 5 height 6
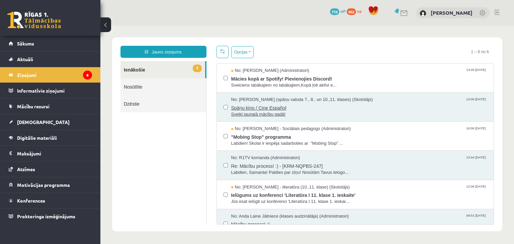
click at [313, 113] on span "Sveiki jaunajā mācību gadā!" at bounding box center [359, 114] width 256 height 6
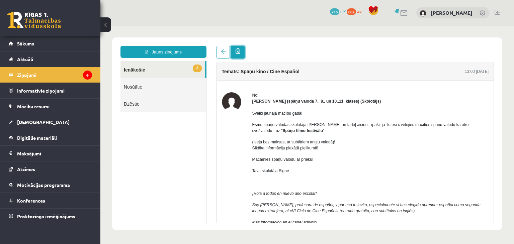
click at [237, 52] on span at bounding box center [237, 51] width 5 height 6
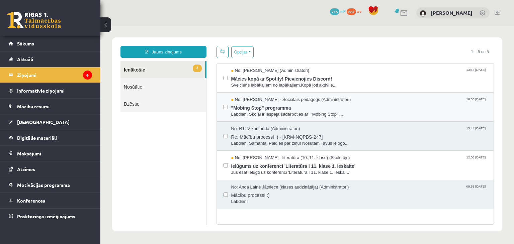
click at [329, 106] on span ""Mobing Stop" programma" at bounding box center [359, 107] width 256 height 8
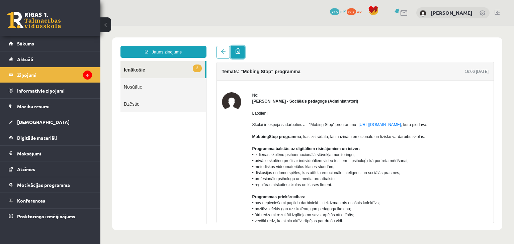
click at [238, 50] on span at bounding box center [237, 51] width 5 height 6
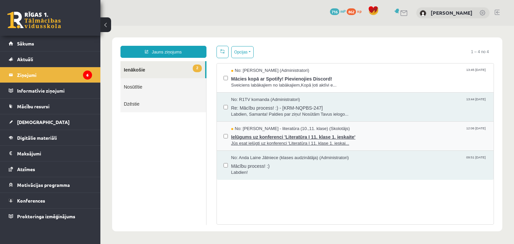
click at [374, 142] on span "Jūs esat ielūgti uz konferenci 'Literatūra I 11. klase 1. ieskai..." at bounding box center [359, 144] width 256 height 6
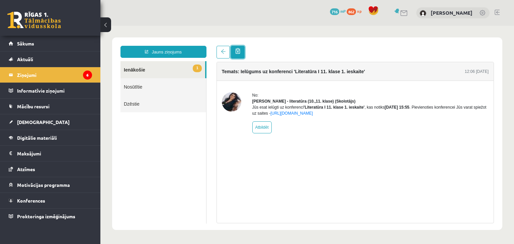
click at [240, 52] on link at bounding box center [238, 52] width 14 height 13
